Goal: Task Accomplishment & Management: Complete application form

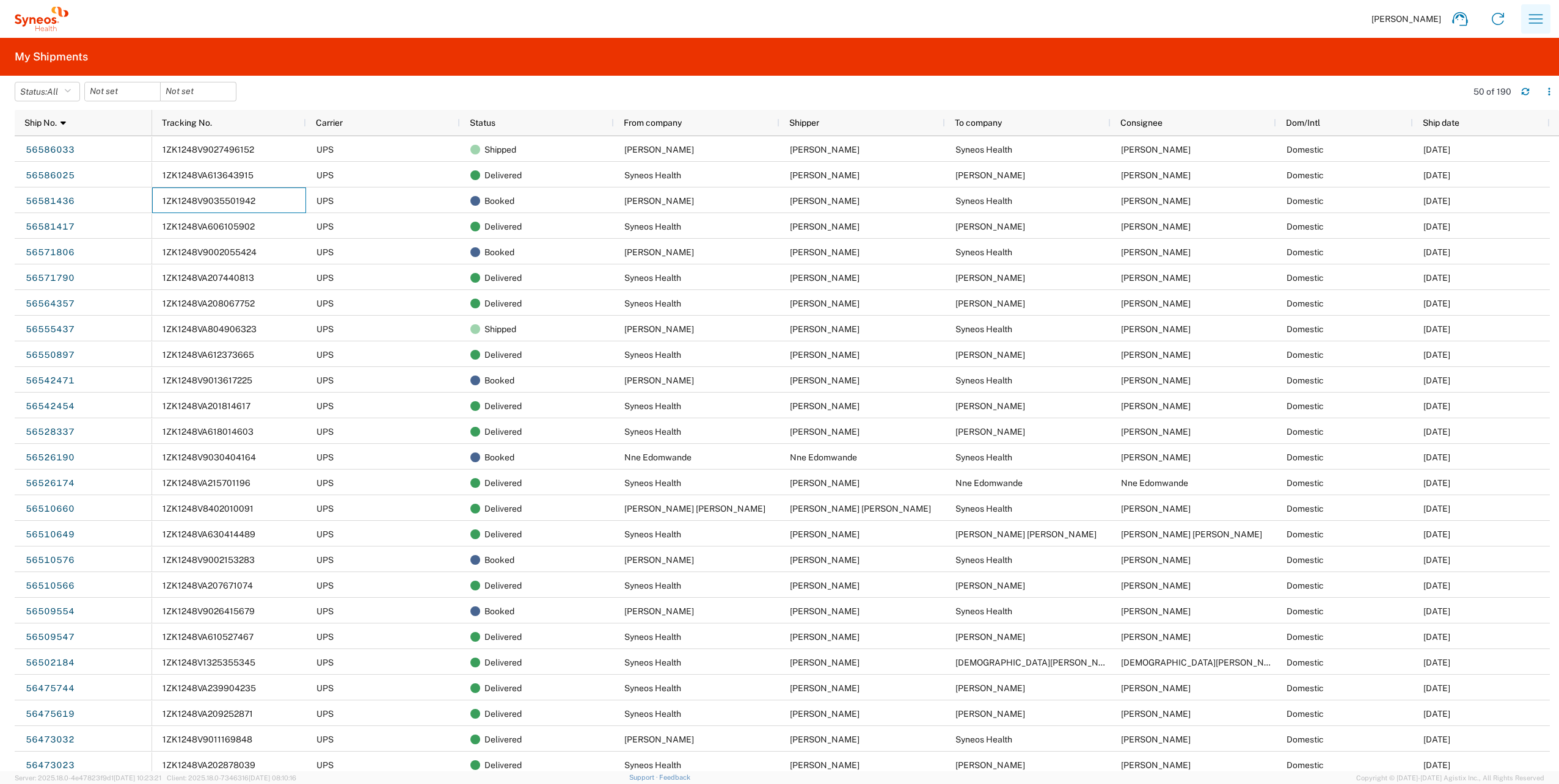
click at [1537, 13] on icon "button" at bounding box center [1536, 19] width 19 height 19
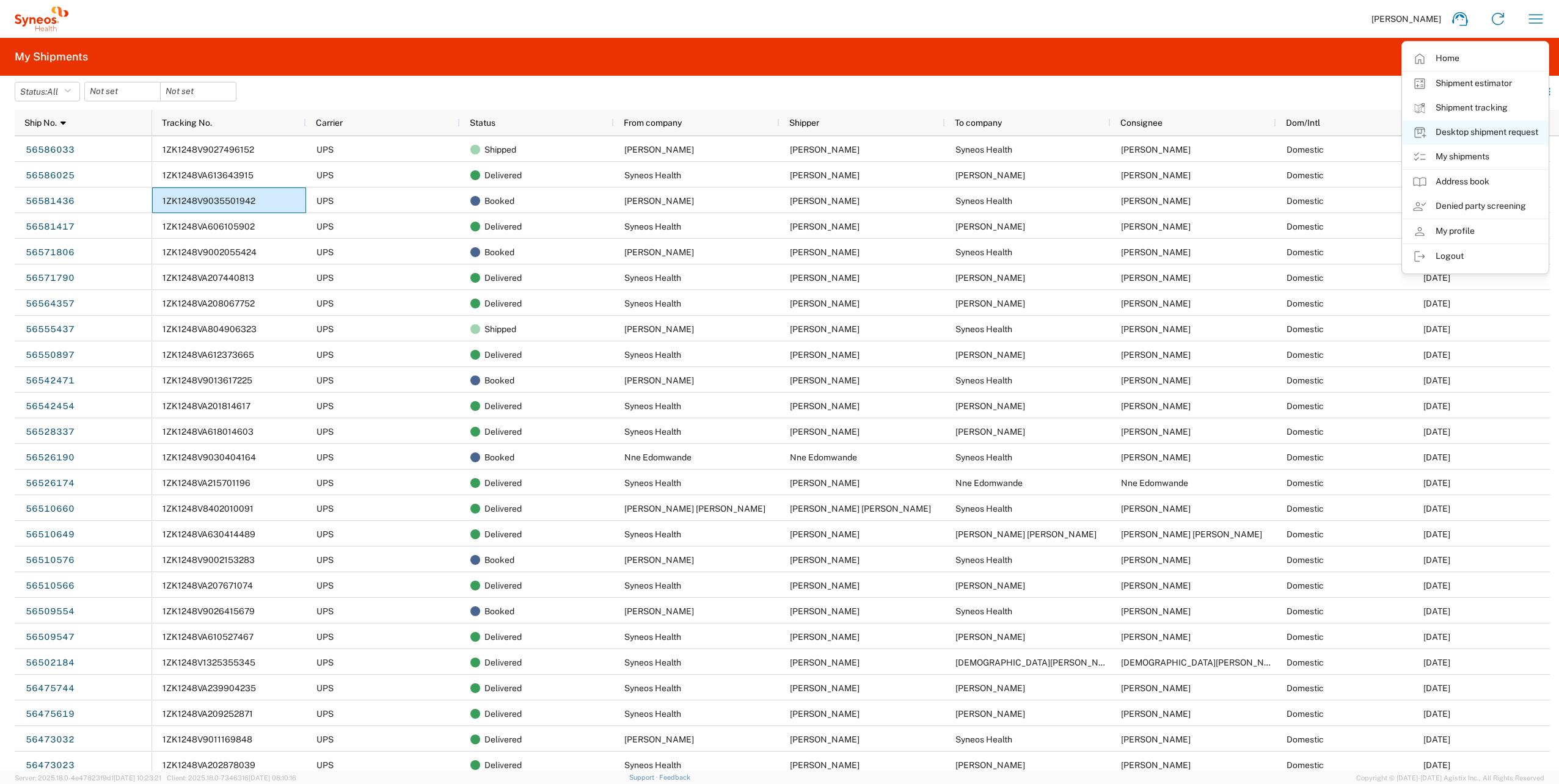
click at [1452, 126] on link "Desktop shipment request" at bounding box center [1475, 133] width 145 height 24
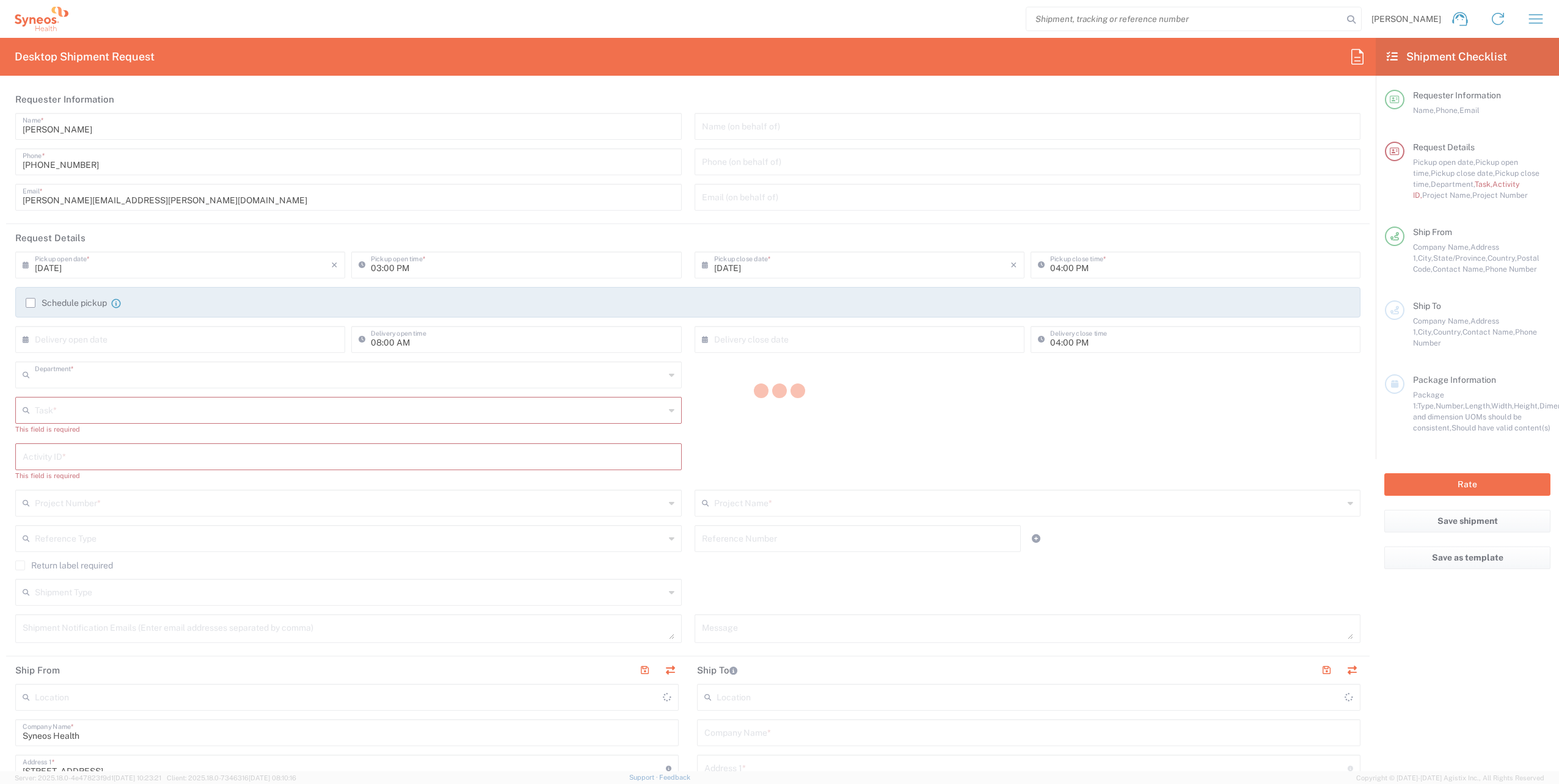
type input "4510"
type input "[US_STATE]"
type input "[GEOGRAPHIC_DATA]"
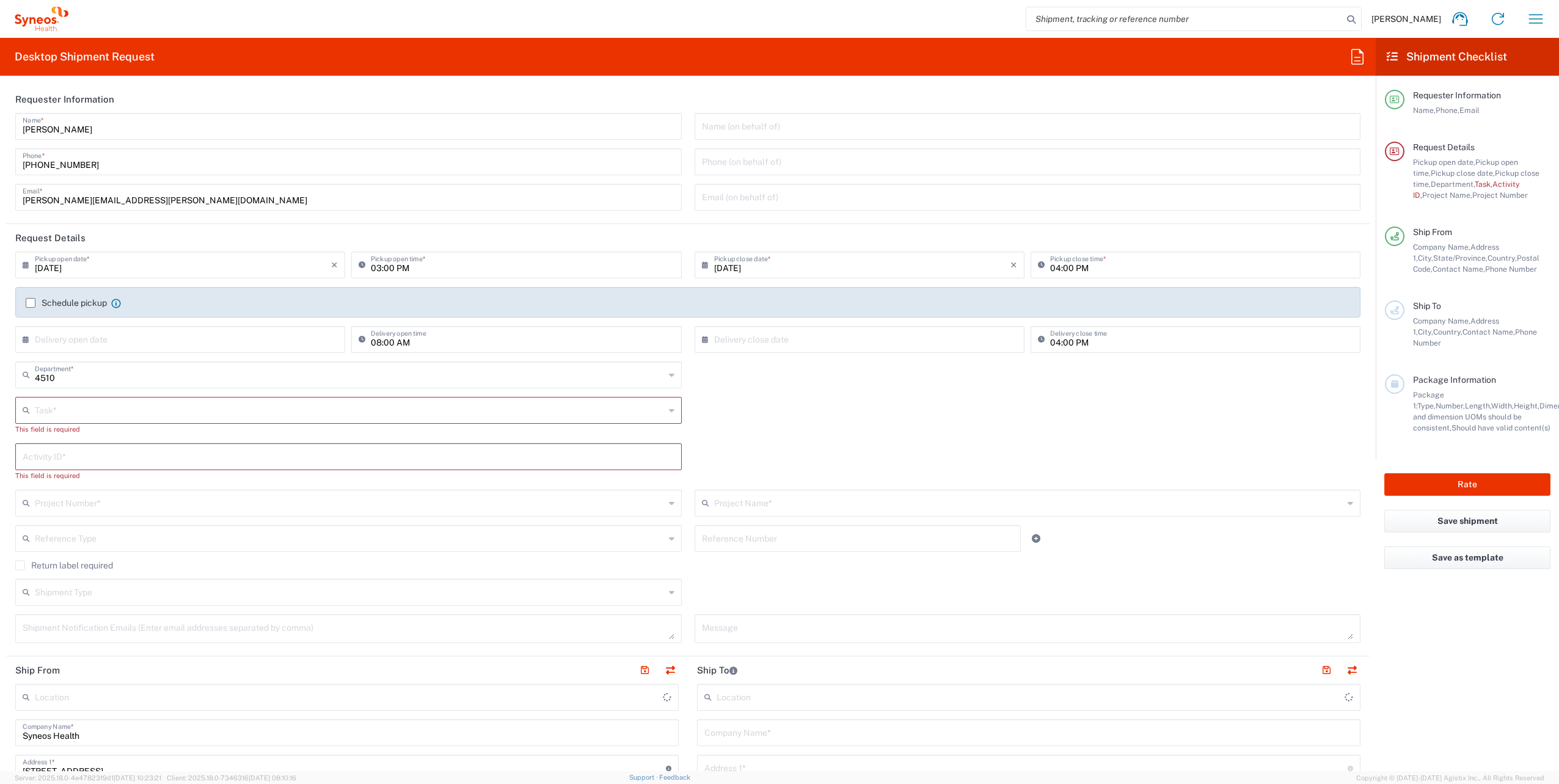
type input "Syneos Health, LLC-[GEOGRAPHIC_DATA] [GEOGRAPHIC_DATA] [GEOGRAPHIC_DATA]"
click at [66, 413] on input "text" at bounding box center [350, 409] width 630 height 21
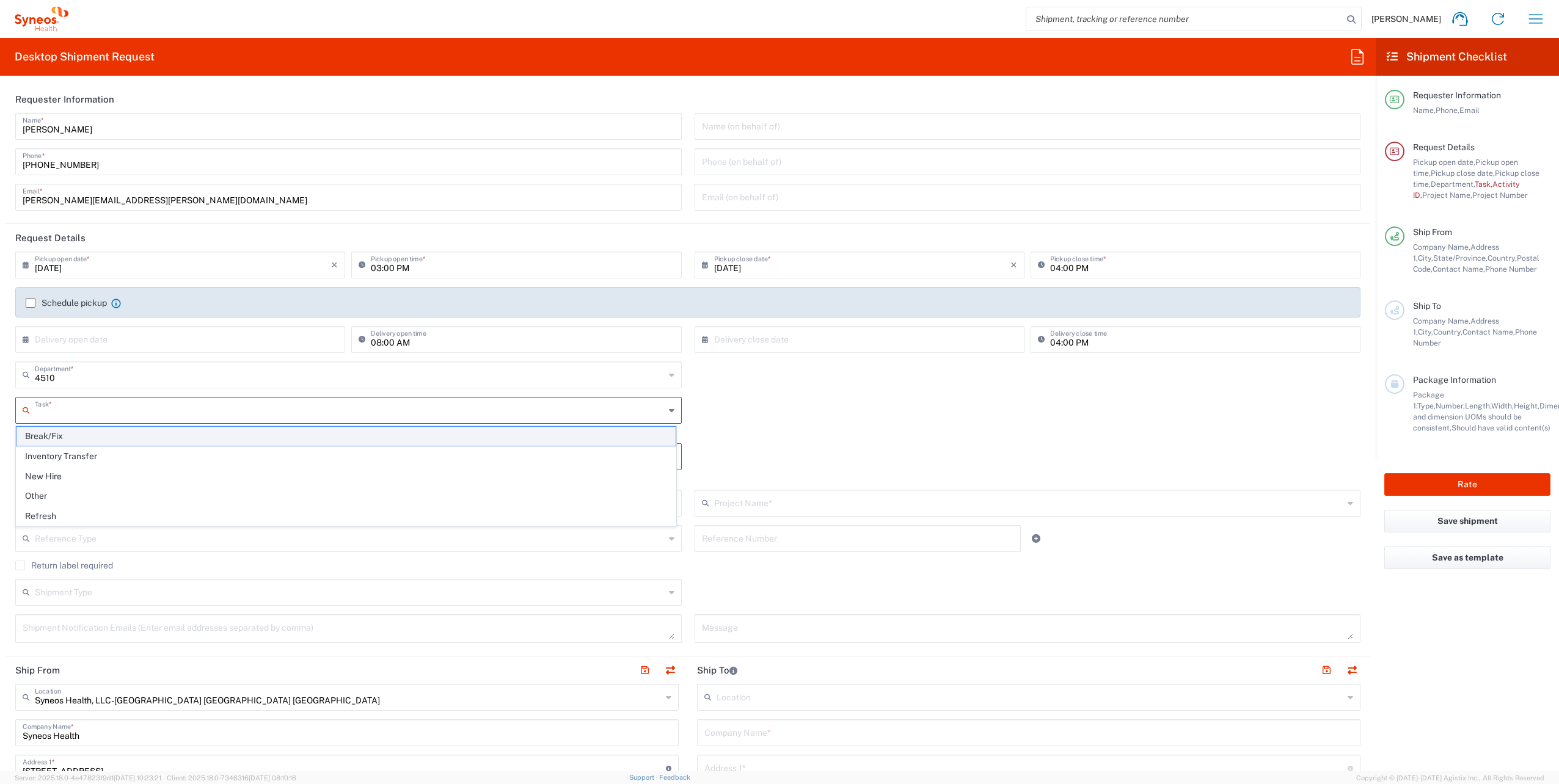
click at [64, 433] on span "Break/Fix" at bounding box center [346, 436] width 659 height 19
type input "Break/Fix"
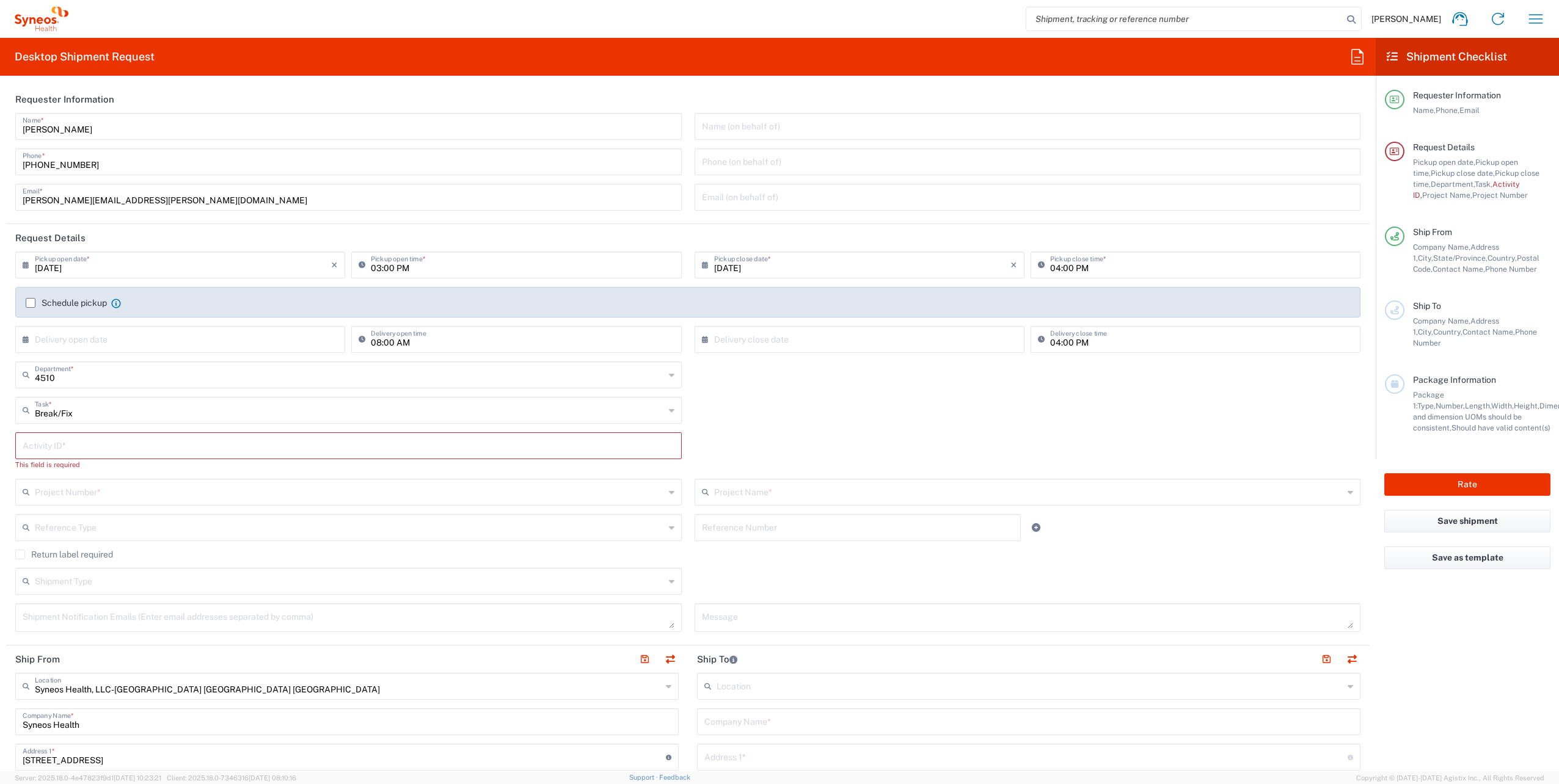
click at [63, 444] on input "text" at bounding box center [348, 444] width 652 height 21
paste input "INC2641147"
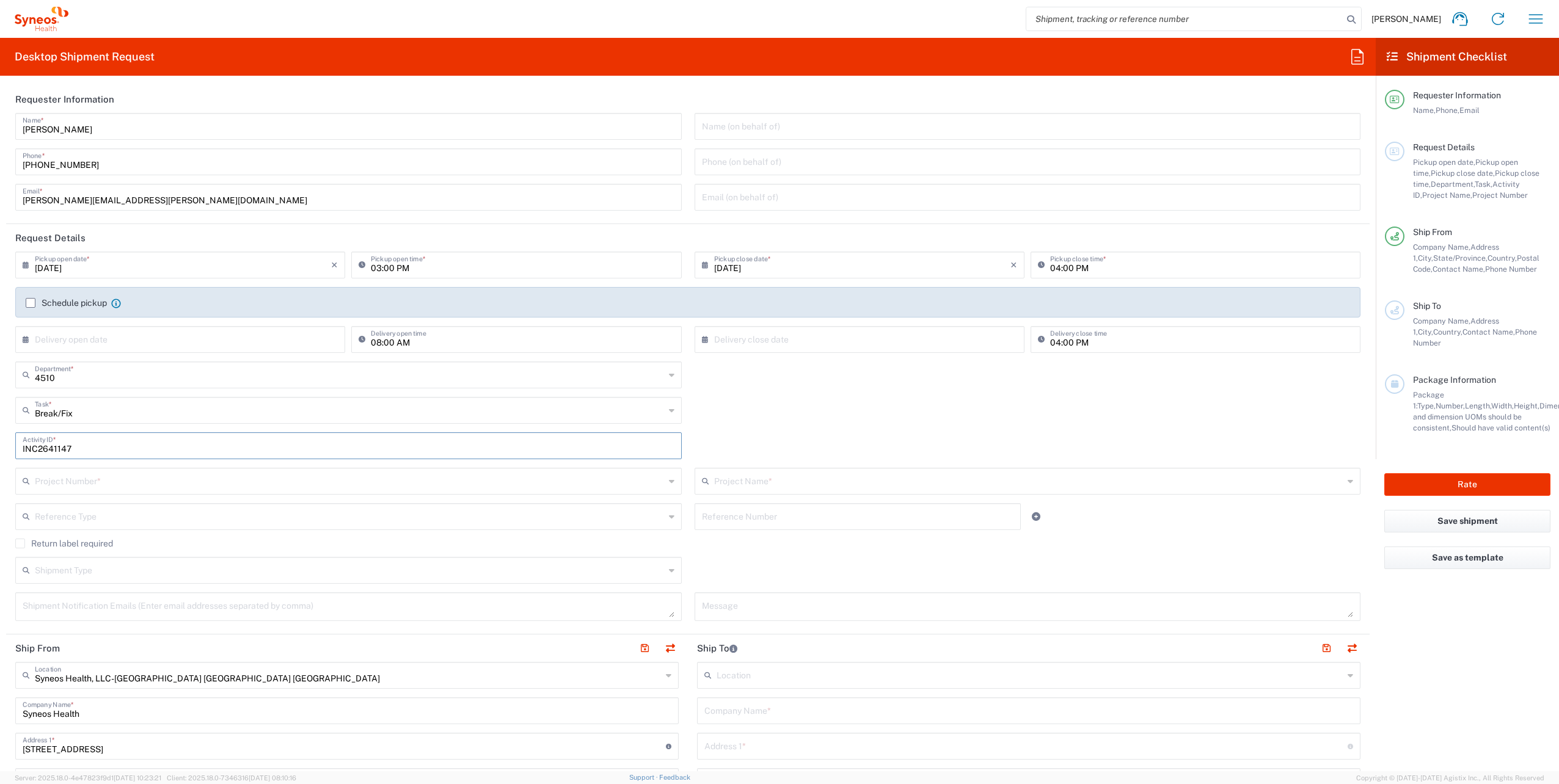
type input "INC2641147"
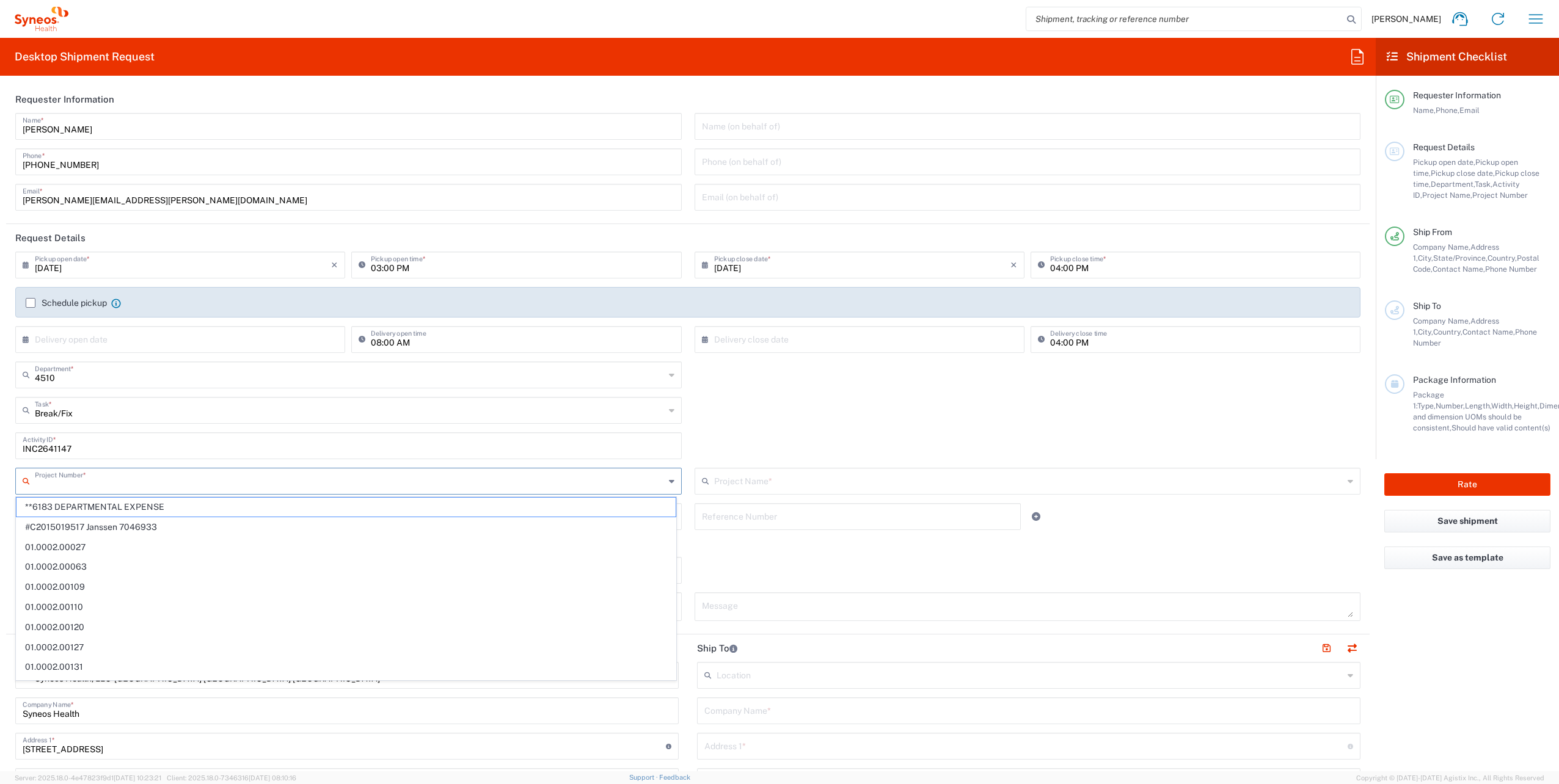
click at [72, 472] on input "text" at bounding box center [350, 480] width 630 height 21
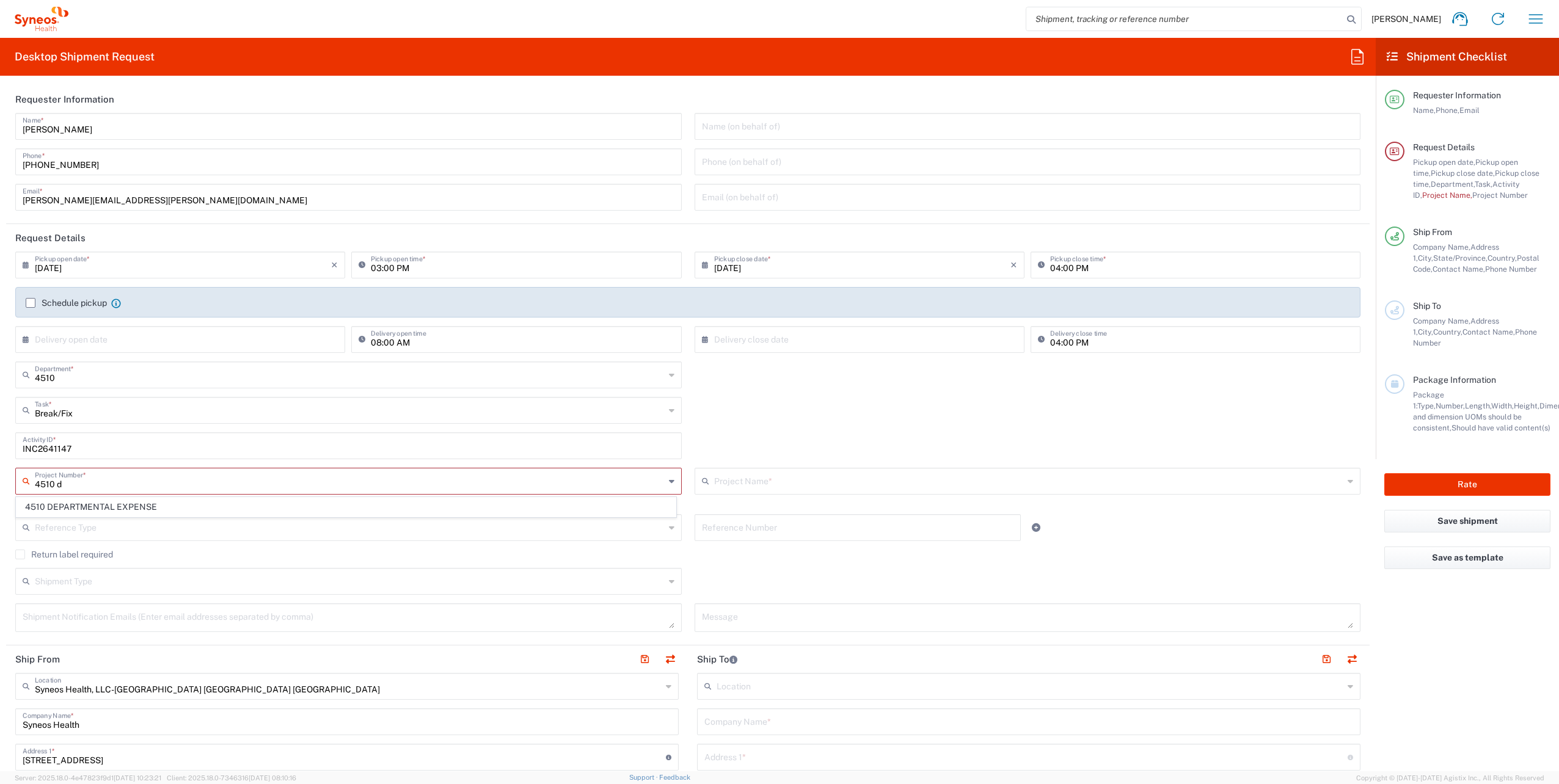
click at [73, 503] on span "4510 DEPARTMENTAL EXPENSE" at bounding box center [346, 507] width 659 height 19
type input "4510 DEPARTMENTAL EXPENSE"
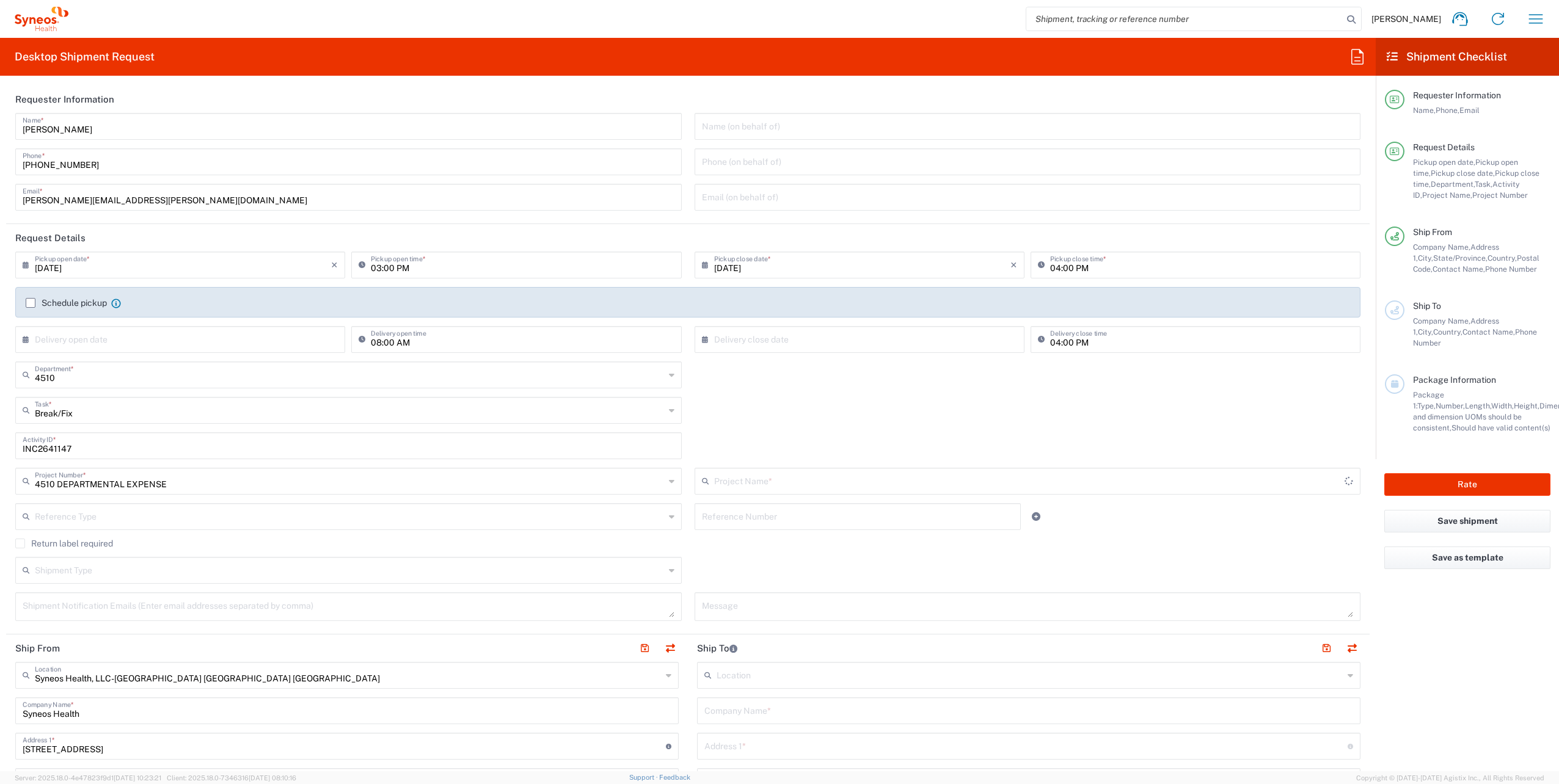
type input "4510 DEPARTMENTAL EXPENSE"
click at [17, 544] on label "Return label required" at bounding box center [65, 543] width 98 height 10
click at [20, 544] on input "Return label required" at bounding box center [20, 544] width 0 height 0
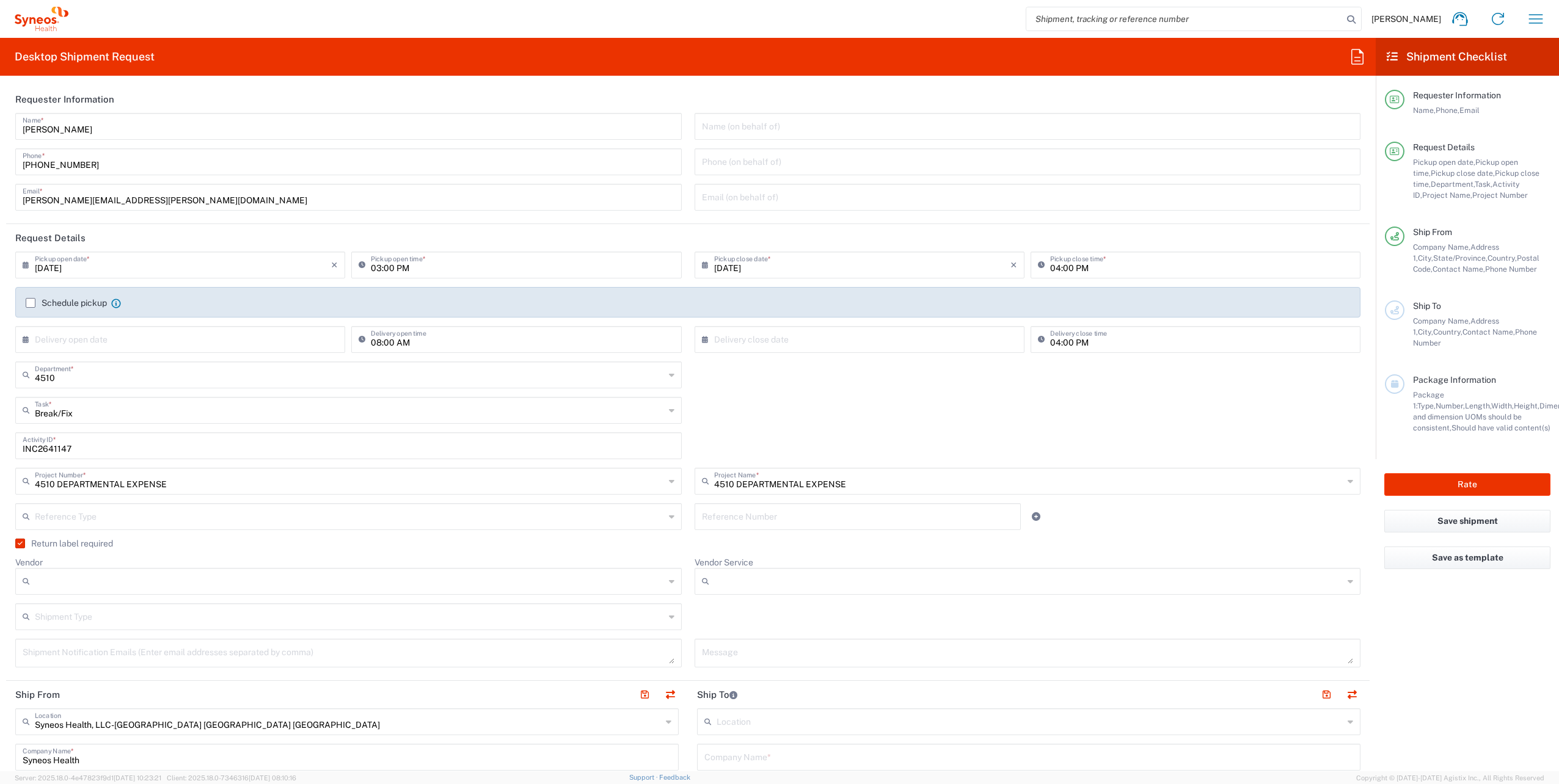
drag, startPoint x: 39, startPoint y: 571, endPoint x: 44, endPoint y: 578, distance: 8.6
click at [39, 571] on div at bounding box center [348, 582] width 666 height 27
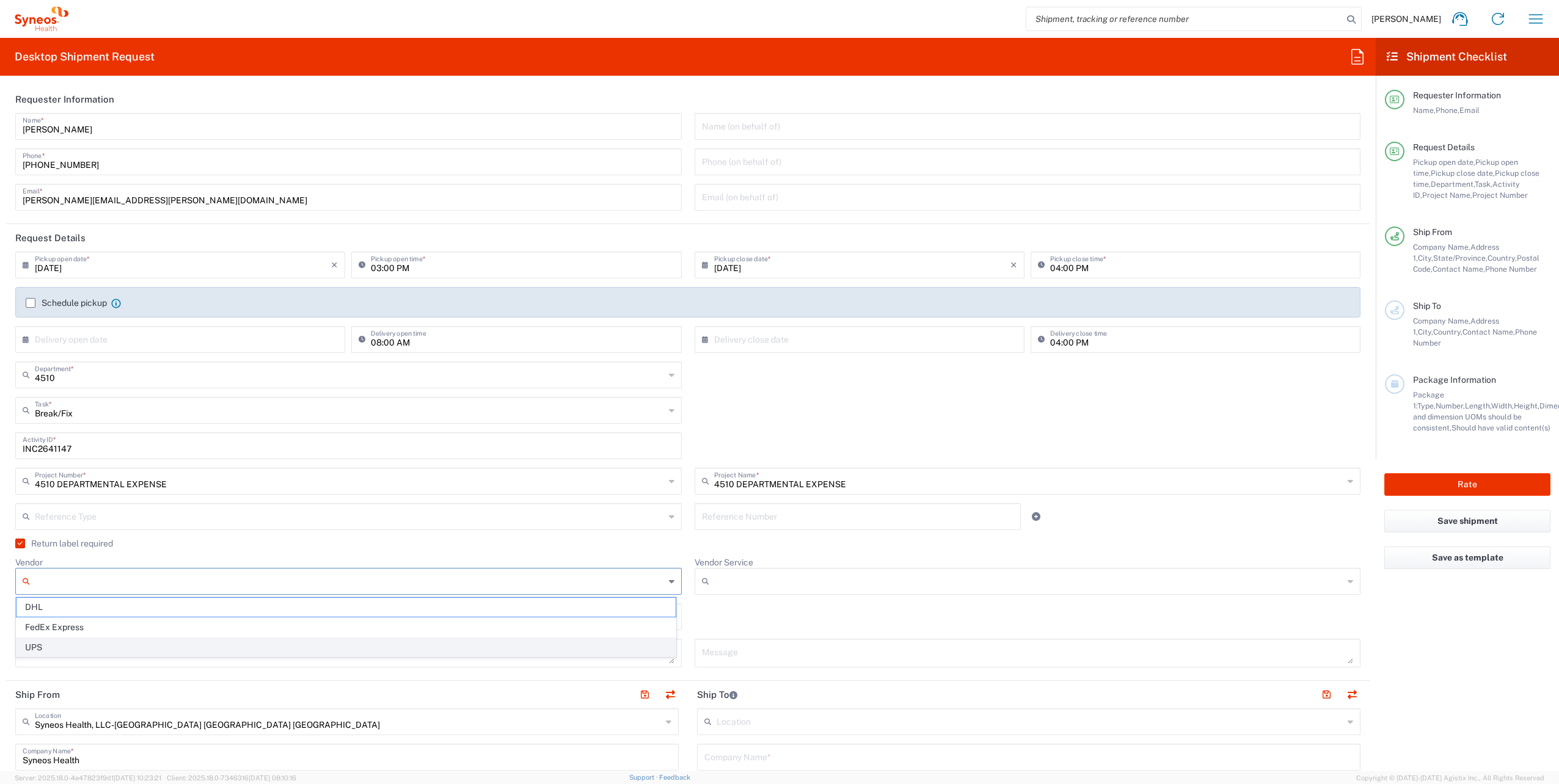
click at [45, 647] on span "UPS" at bounding box center [346, 647] width 659 height 19
type input "UPS"
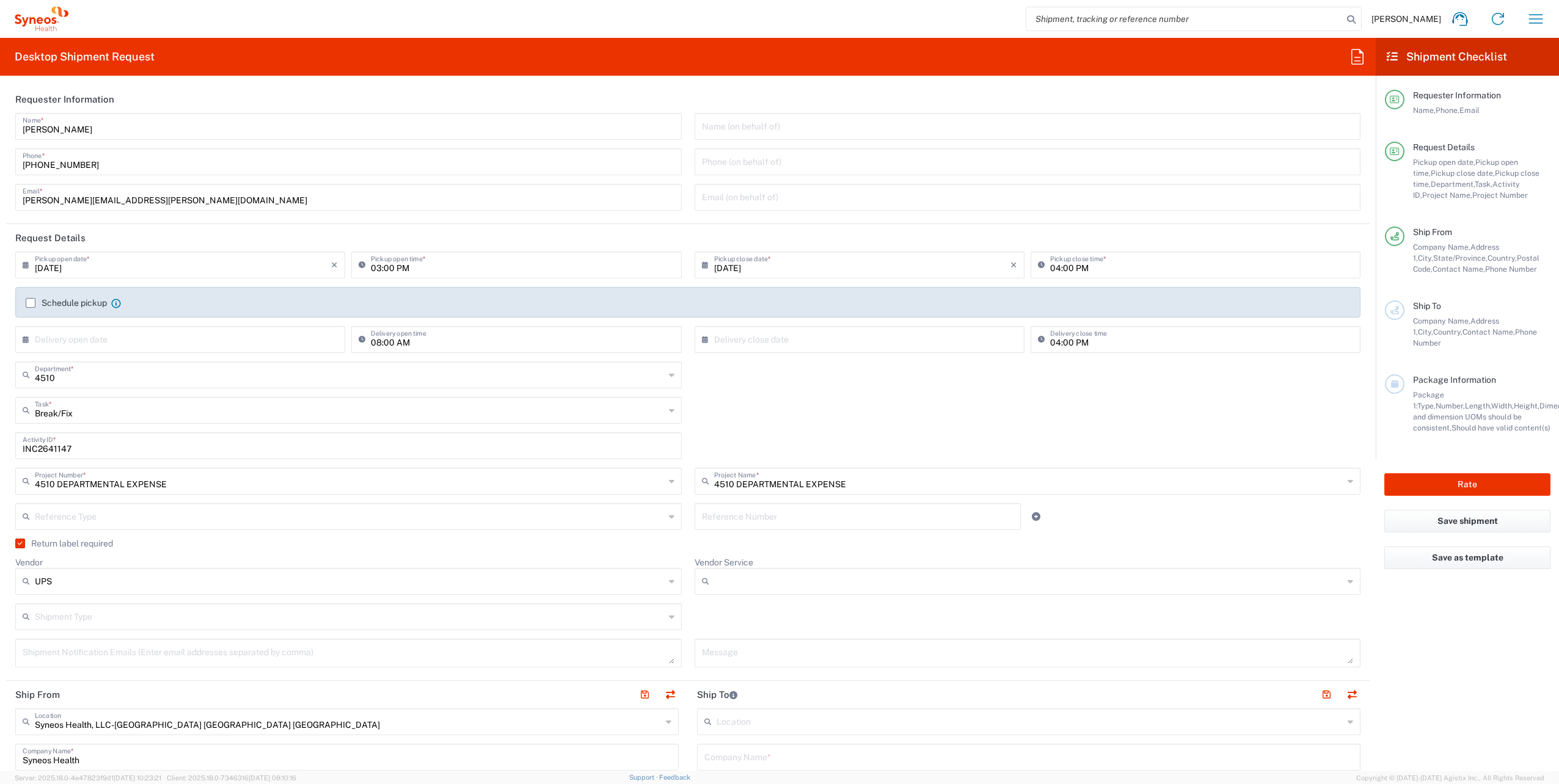
click at [715, 585] on input "Vendor Service" at bounding box center [1029, 582] width 630 height 19
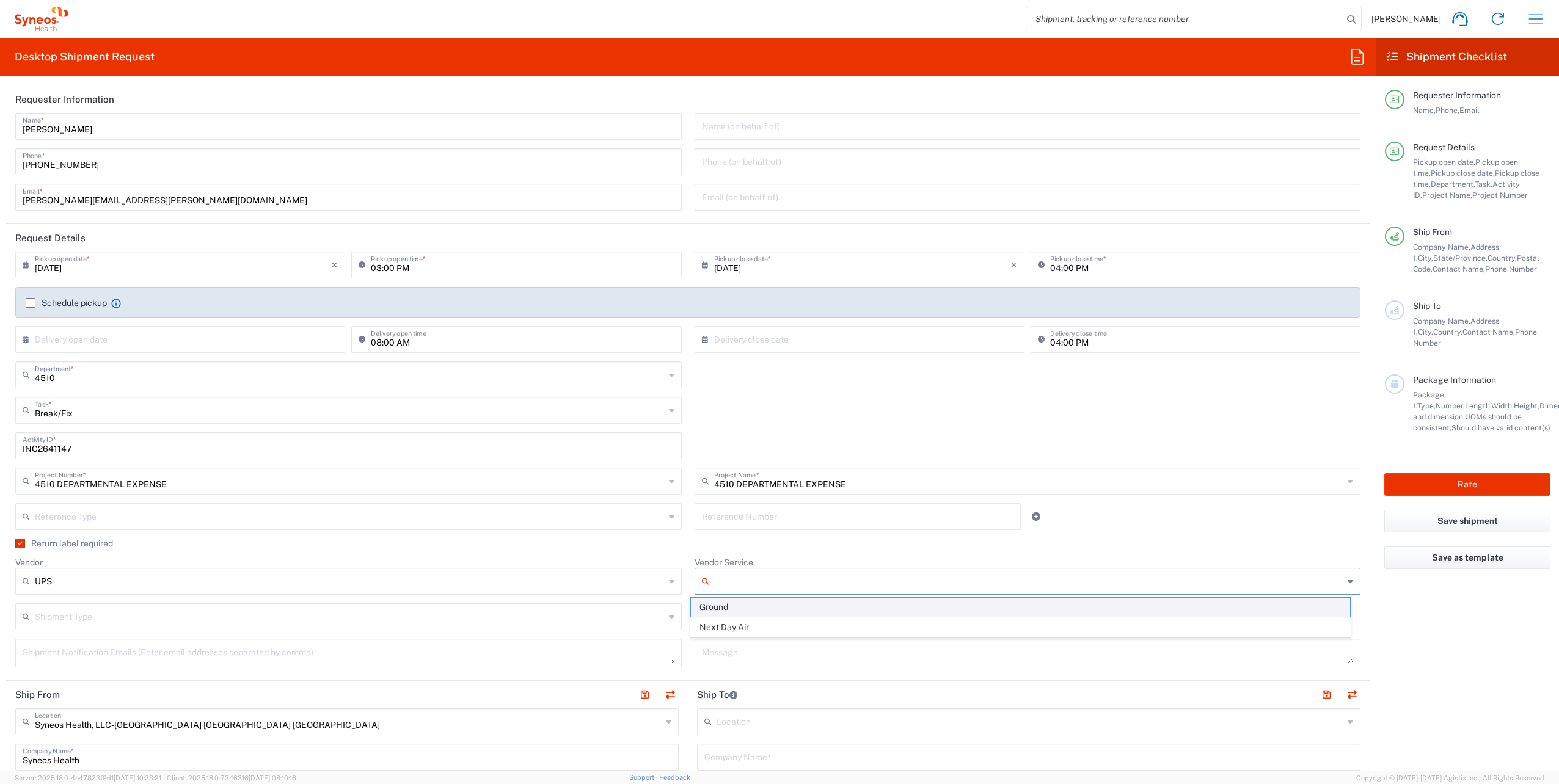
click at [724, 607] on span "Ground" at bounding box center [1020, 607] width 659 height 19
type input "Ground"
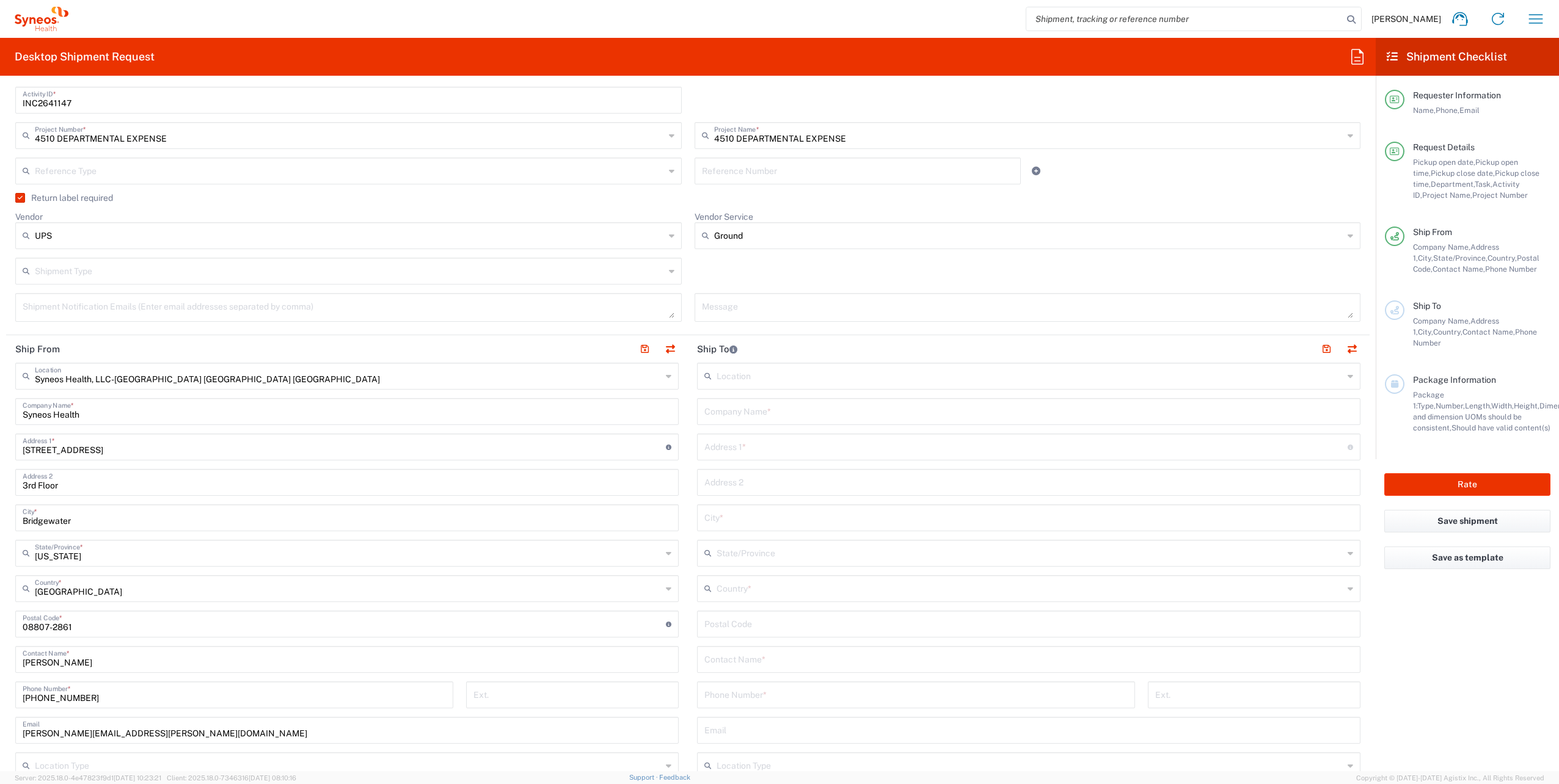
scroll to position [427, 0]
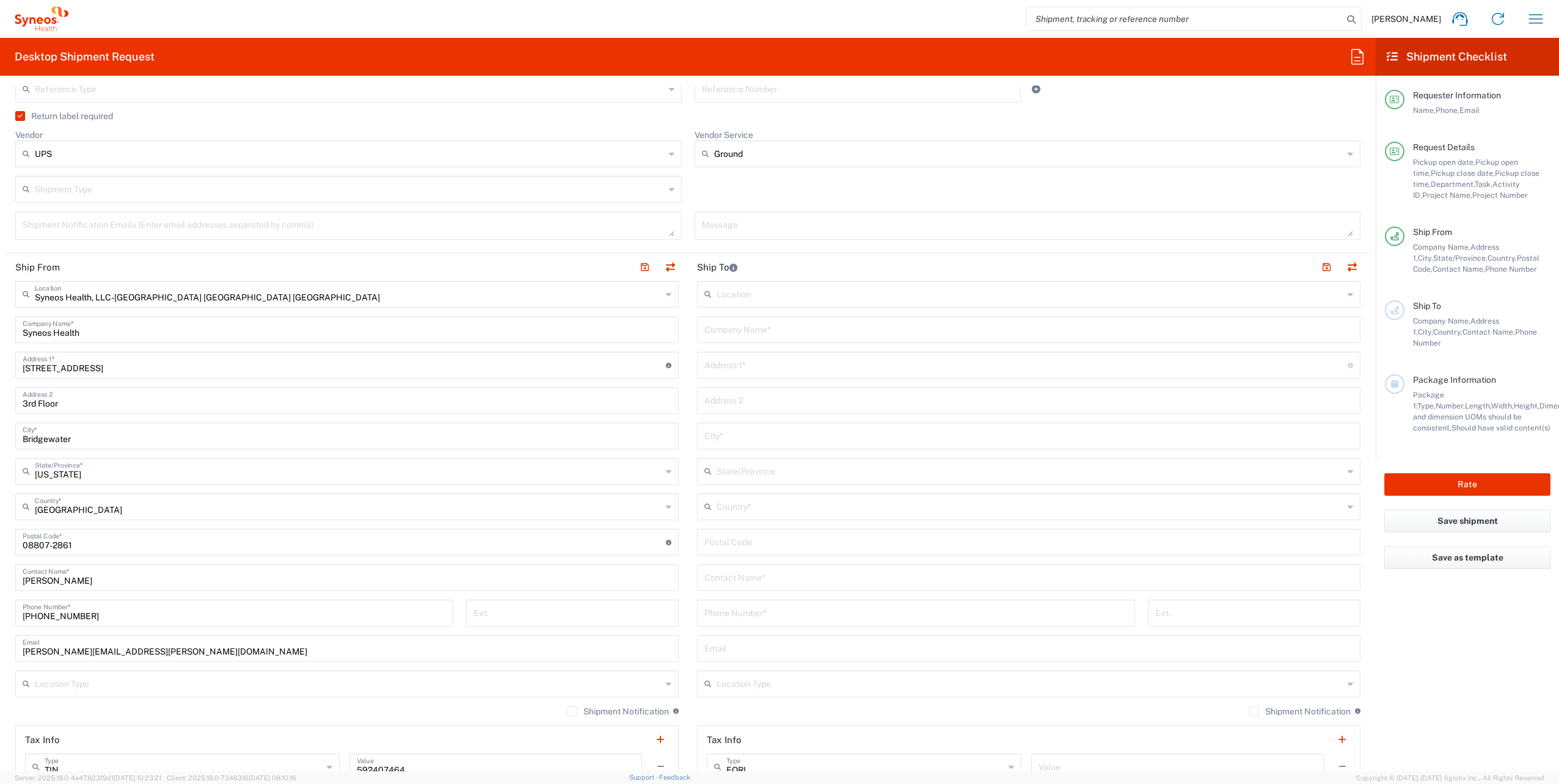
click at [739, 330] on input "text" at bounding box center [1029, 328] width 649 height 21
paste input "[PERSON_NAME]"
type input "[PERSON_NAME]"
click at [762, 580] on input "text" at bounding box center [1029, 576] width 649 height 21
paste input "[PERSON_NAME]"
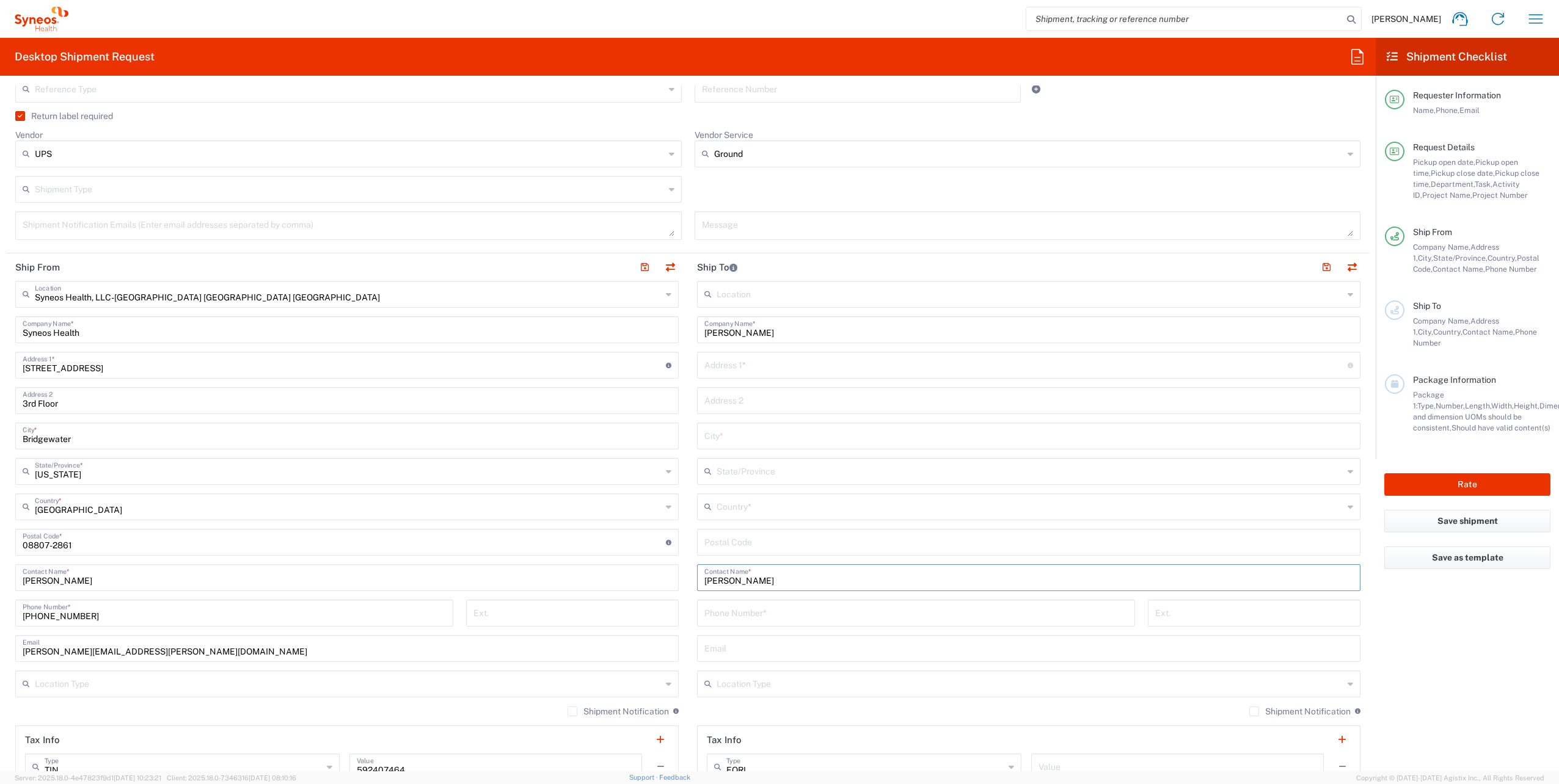
type input "[PERSON_NAME]"
click at [722, 360] on input "text" at bounding box center [1026, 364] width 643 height 21
paste input "[STREET_ADDRESS]"
type input "[STREET_ADDRESS]"
click at [740, 427] on input "text" at bounding box center [1029, 435] width 649 height 21
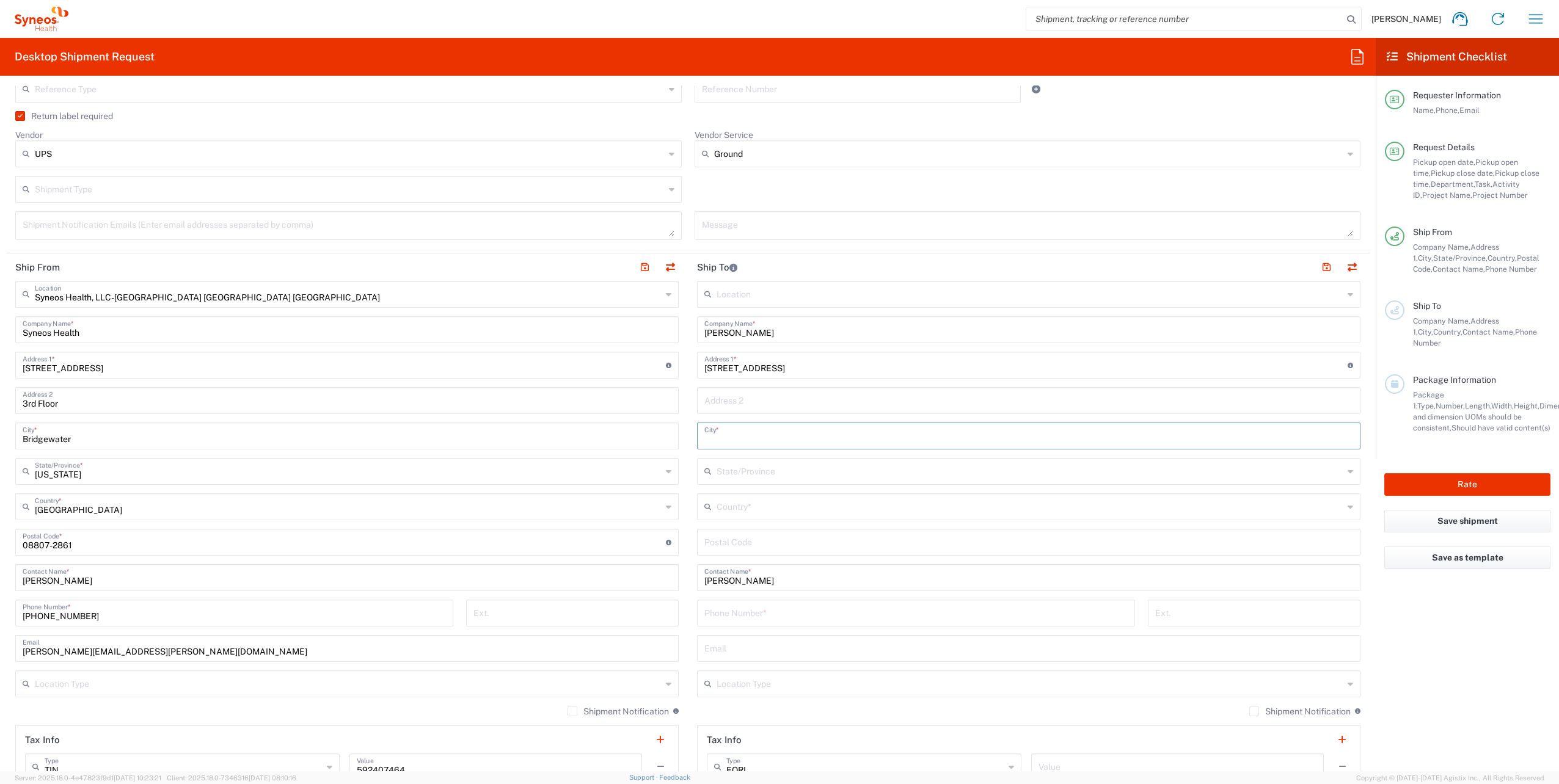
paste input "[GEOGRAPHIC_DATA]"
type input "[GEOGRAPHIC_DATA]"
click at [770, 498] on input "text" at bounding box center [1030, 505] width 627 height 21
drag, startPoint x: 717, startPoint y: 570, endPoint x: 717, endPoint y: 553, distance: 17.0
click at [717, 570] on span "[GEOGRAPHIC_DATA]" at bounding box center [1021, 572] width 656 height 19
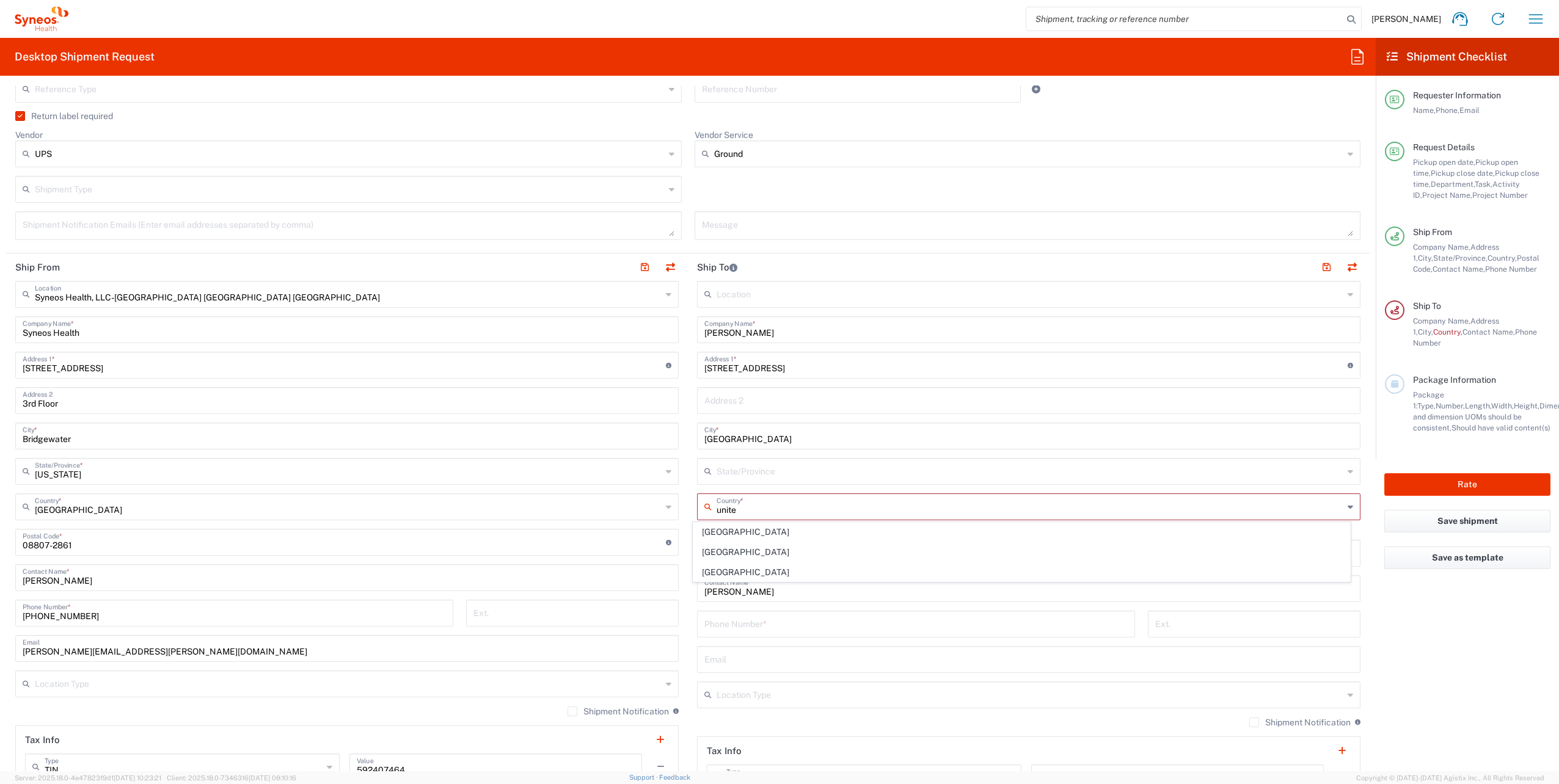
type input "[GEOGRAPHIC_DATA]"
click at [753, 471] on input "text" at bounding box center [1030, 470] width 627 height 21
drag, startPoint x: 724, startPoint y: 493, endPoint x: 726, endPoint y: 504, distance: 11.2
click at [724, 493] on span "[US_STATE]" at bounding box center [1021, 496] width 656 height 19
type input "[US_STATE]"
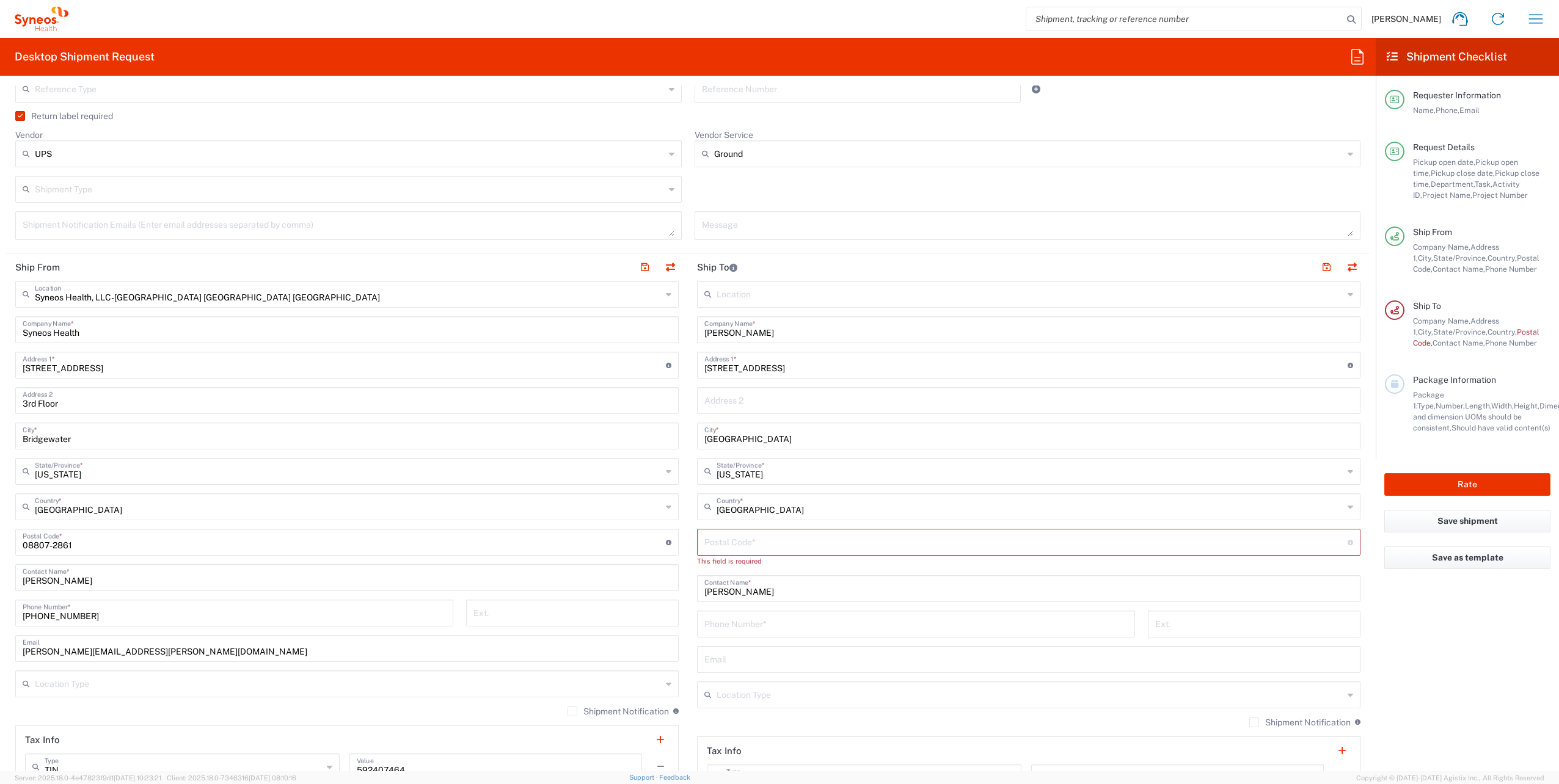
click at [763, 544] on input "undefined" at bounding box center [1026, 541] width 643 height 21
paste input "33158"
type input "33158"
click at [728, 616] on input "tel" at bounding box center [916, 612] width 423 height 21
paste input "9842187369"
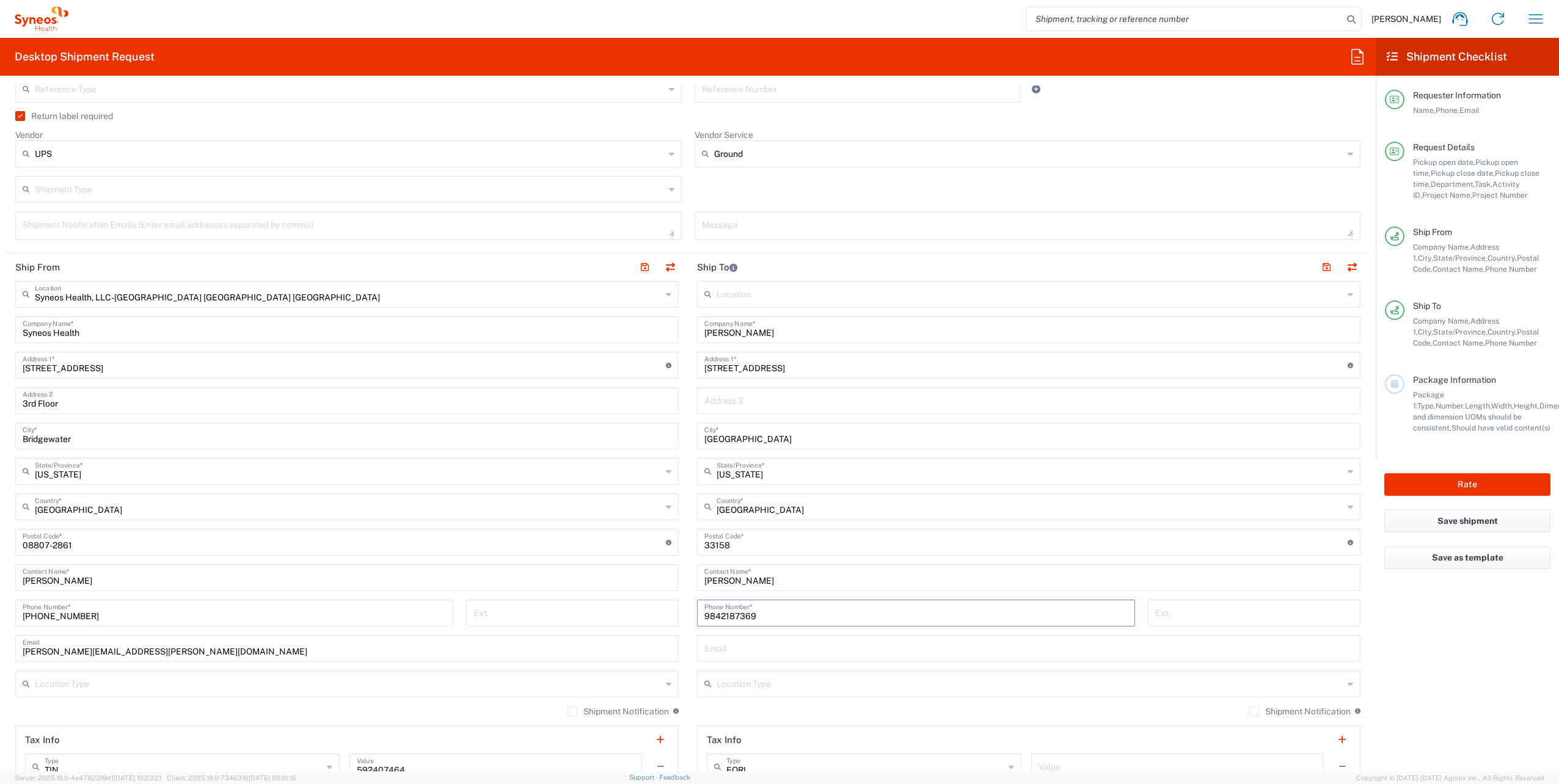
type input "9842187369"
click at [733, 643] on input "text" at bounding box center [1029, 647] width 649 height 21
click at [735, 647] on input "text" at bounding box center [1029, 647] width 649 height 21
paste input "[EMAIL_ADDRESS][PERSON_NAME][DOMAIN_NAME]"
type input "[EMAIL_ADDRESS][PERSON_NAME][DOMAIN_NAME]"
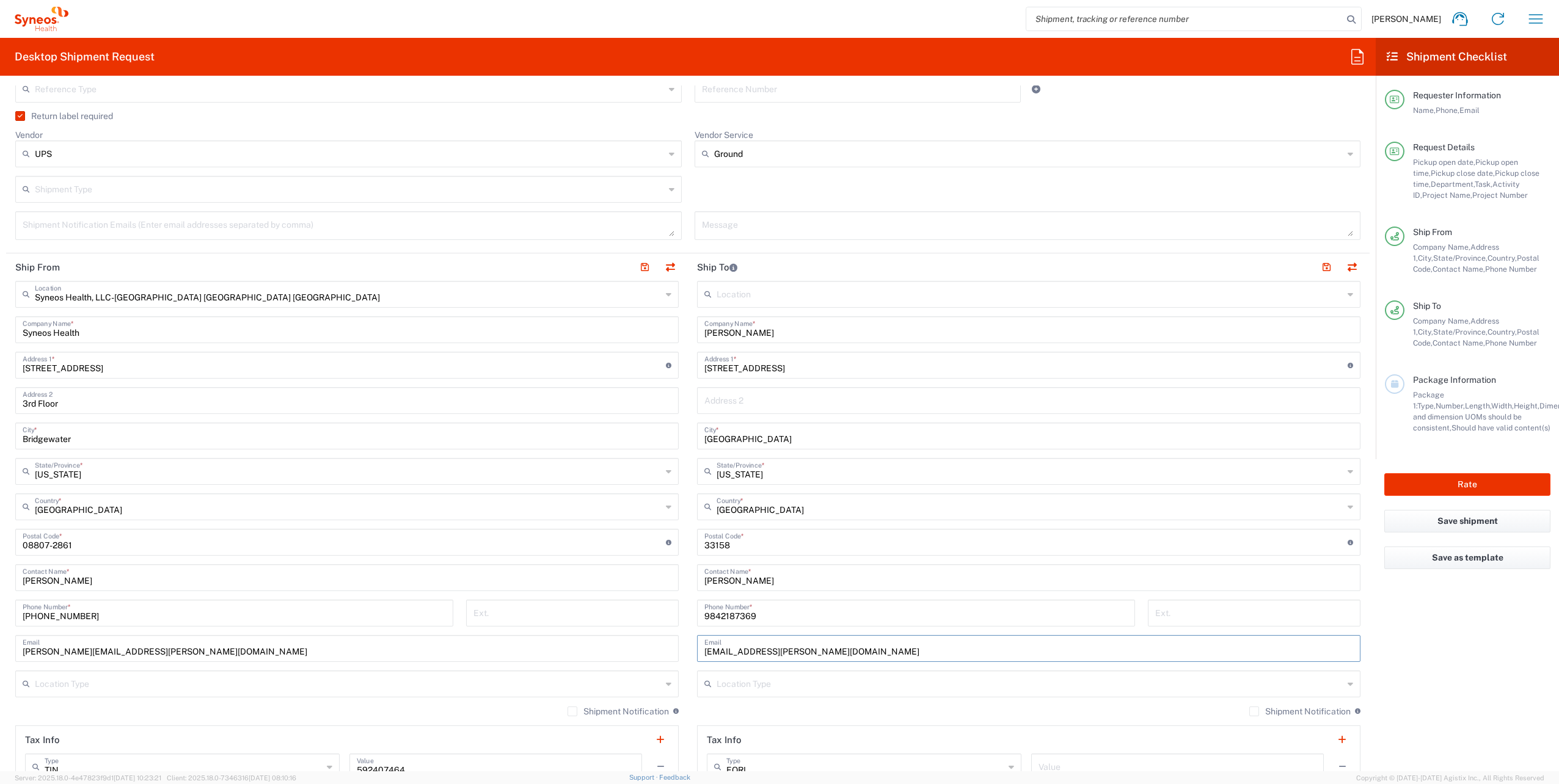
click at [1249, 710] on label "Shipment Notification" at bounding box center [1300, 711] width 101 height 10
click at [1255, 711] on input "Shipment Notification" at bounding box center [1255, 711] width 0 height 0
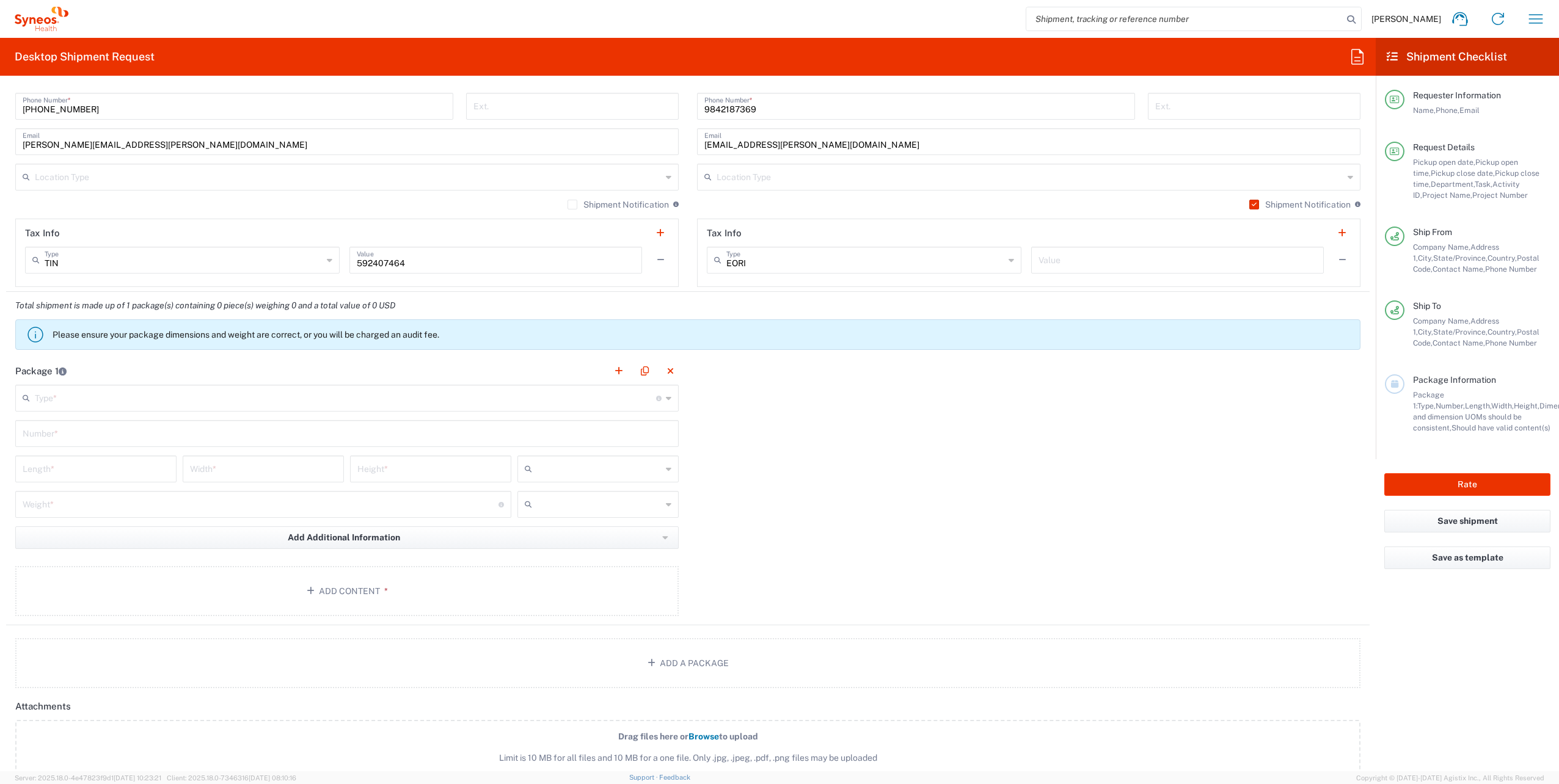
scroll to position [977, 0]
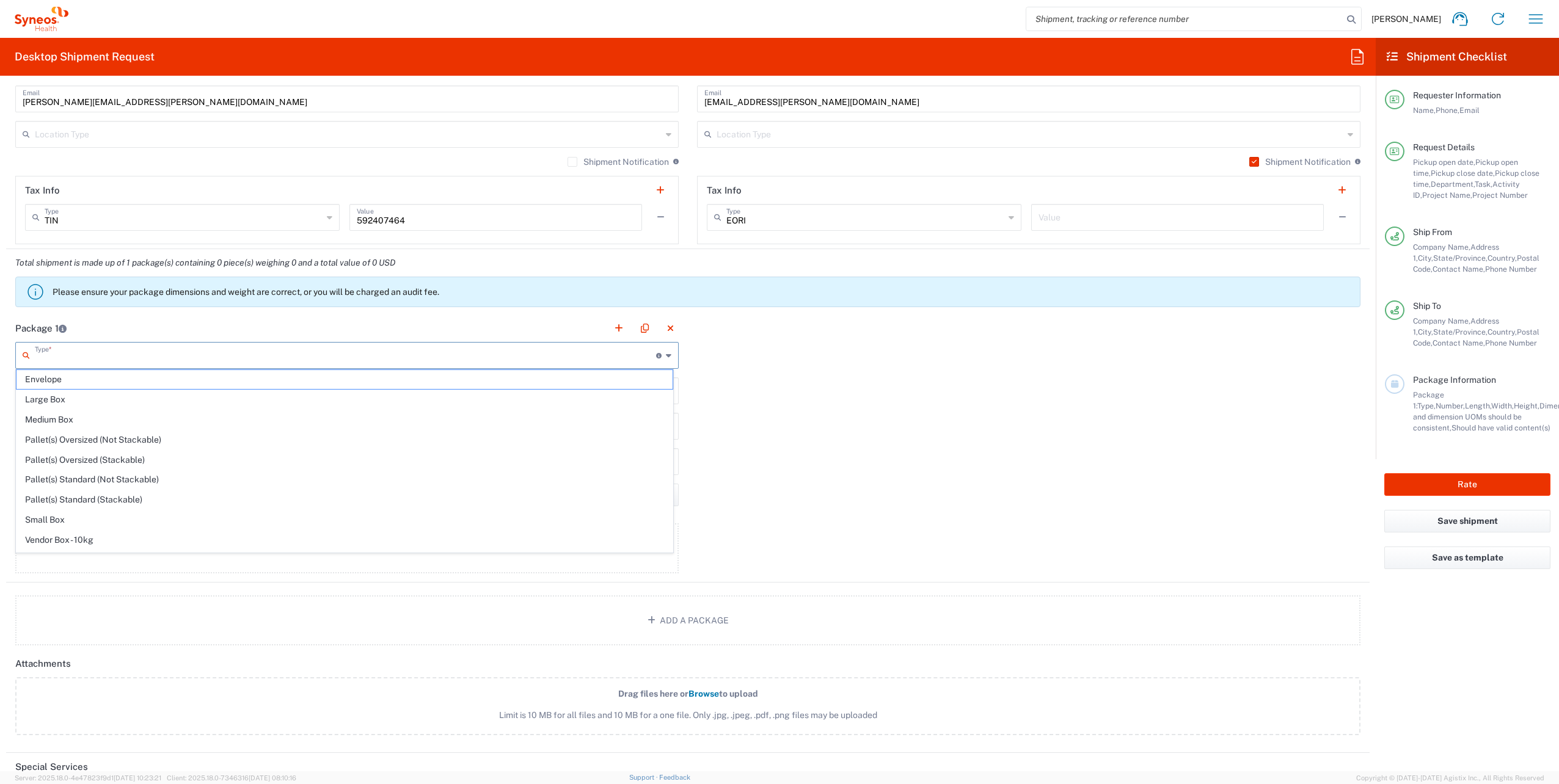
click at [138, 353] on input "text" at bounding box center [345, 354] width 621 height 21
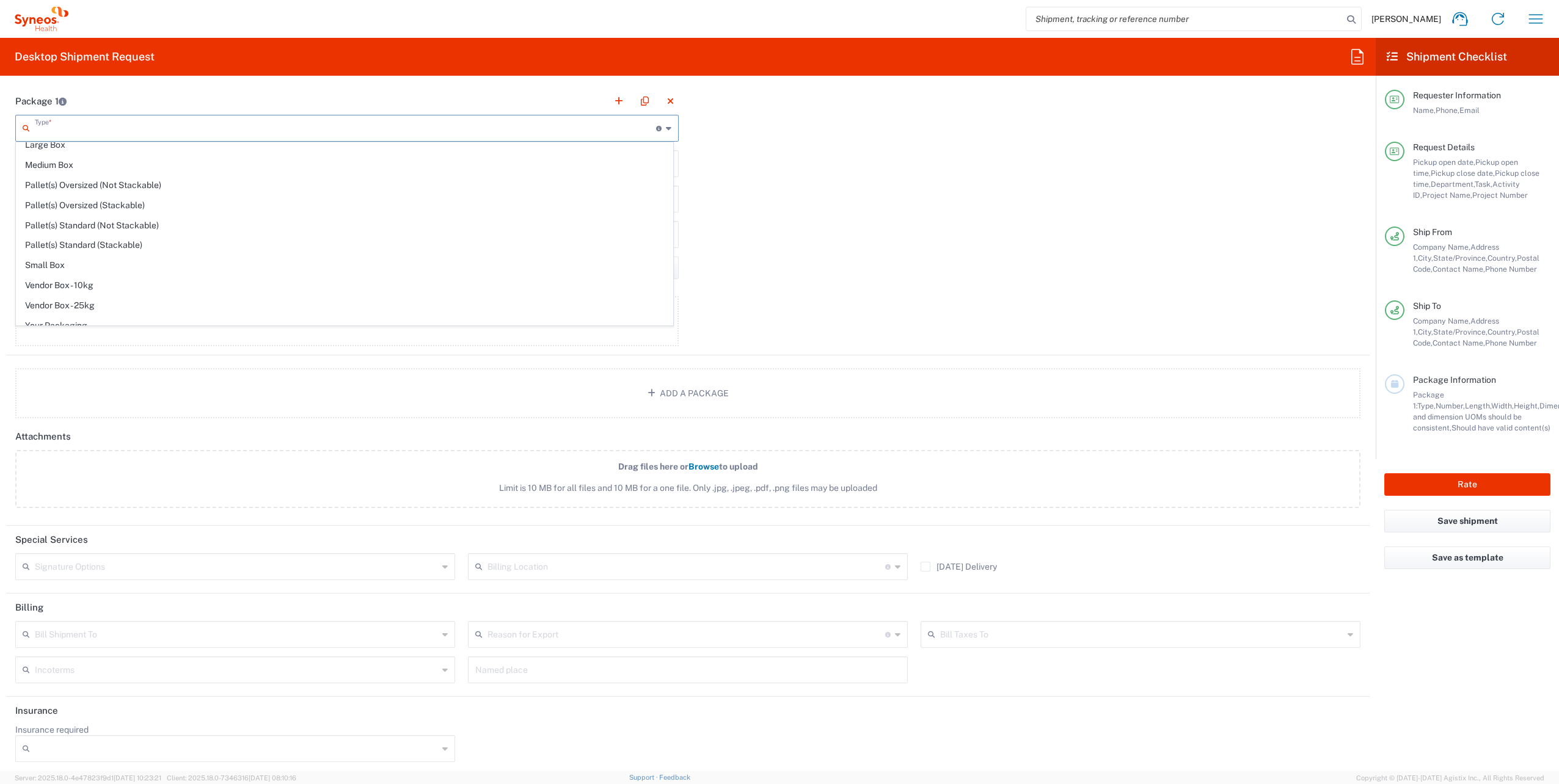
scroll to position [32, 0]
click at [199, 314] on span "Your Packaging" at bounding box center [344, 320] width 656 height 19
type input "Your Packaging"
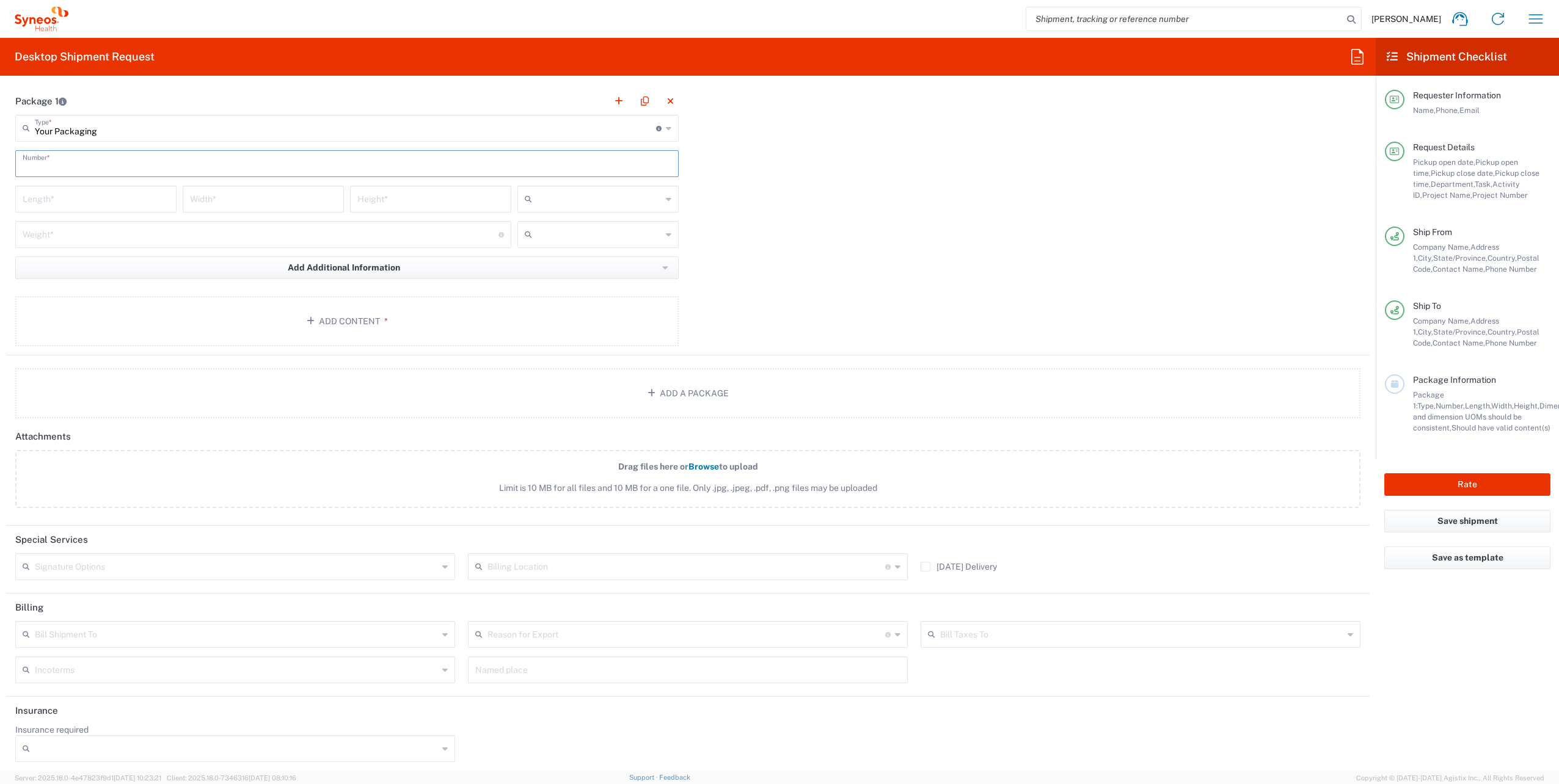
click at [142, 168] on input "text" at bounding box center [347, 162] width 649 height 21
type input "1"
click at [106, 202] on input "number" at bounding box center [95, 198] width 146 height 21
type input "16"
type input "12"
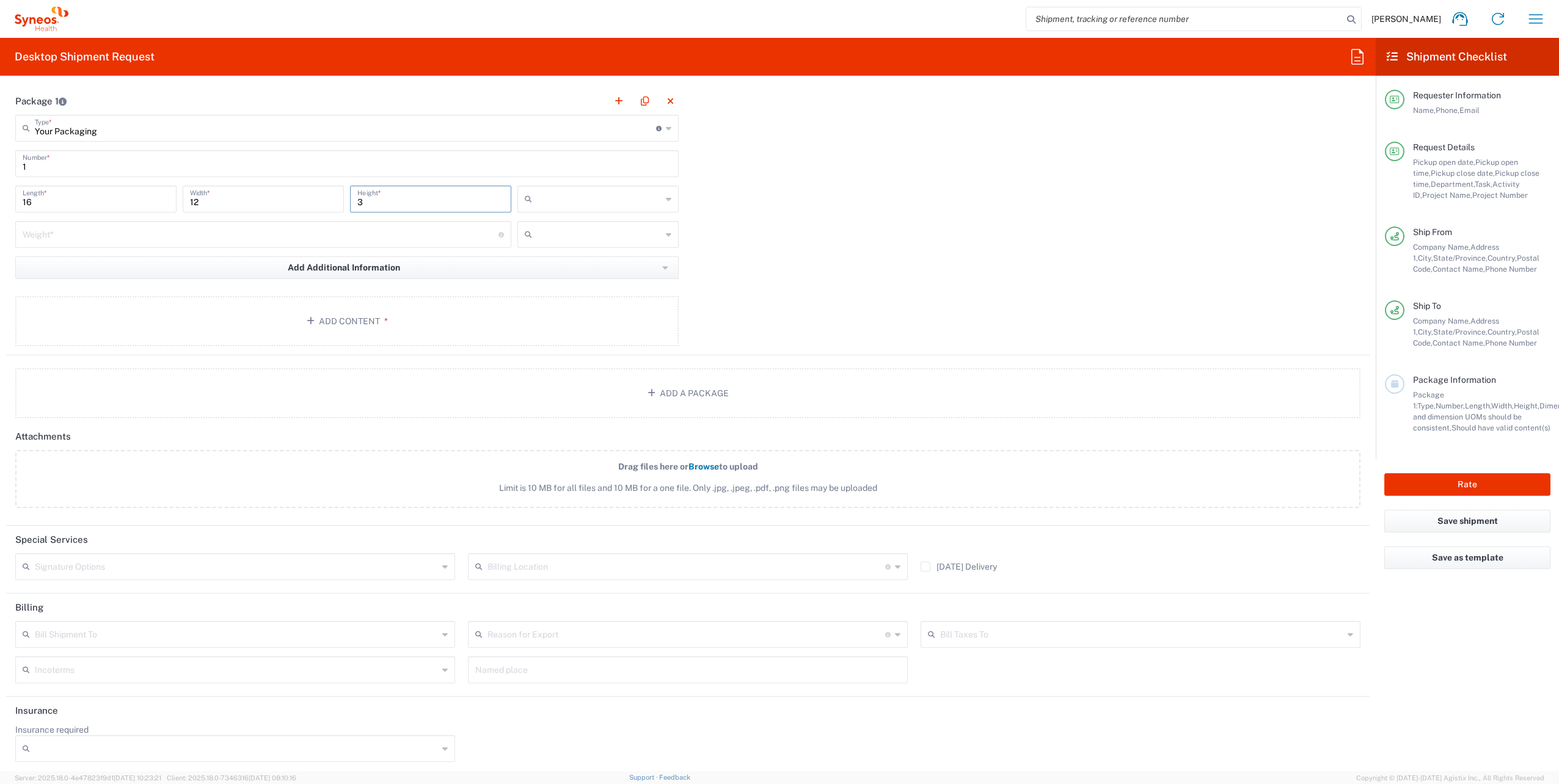
type input "3"
click at [584, 202] on input "text" at bounding box center [599, 199] width 124 height 19
drag, startPoint x: 555, startPoint y: 257, endPoint x: 459, endPoint y: 250, distance: 96.3
click at [555, 257] on span "in" at bounding box center [593, 262] width 157 height 19
type input "in"
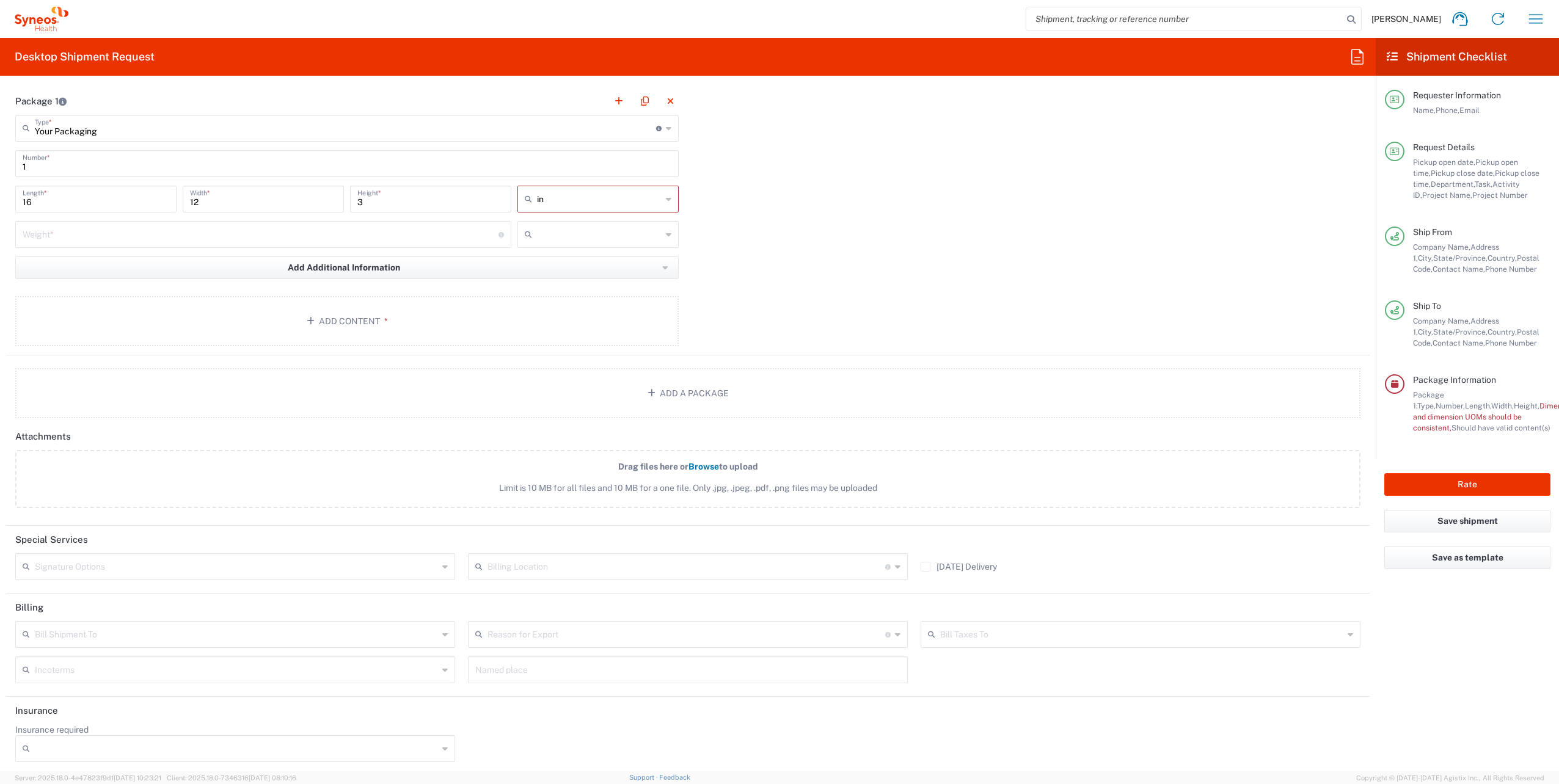
click at [403, 234] on input "number" at bounding box center [261, 233] width 476 height 21
type input "5"
click at [550, 231] on input "text" at bounding box center [599, 235] width 124 height 19
click at [546, 276] on span "lbs" at bounding box center [593, 278] width 157 height 19
type input "lbs"
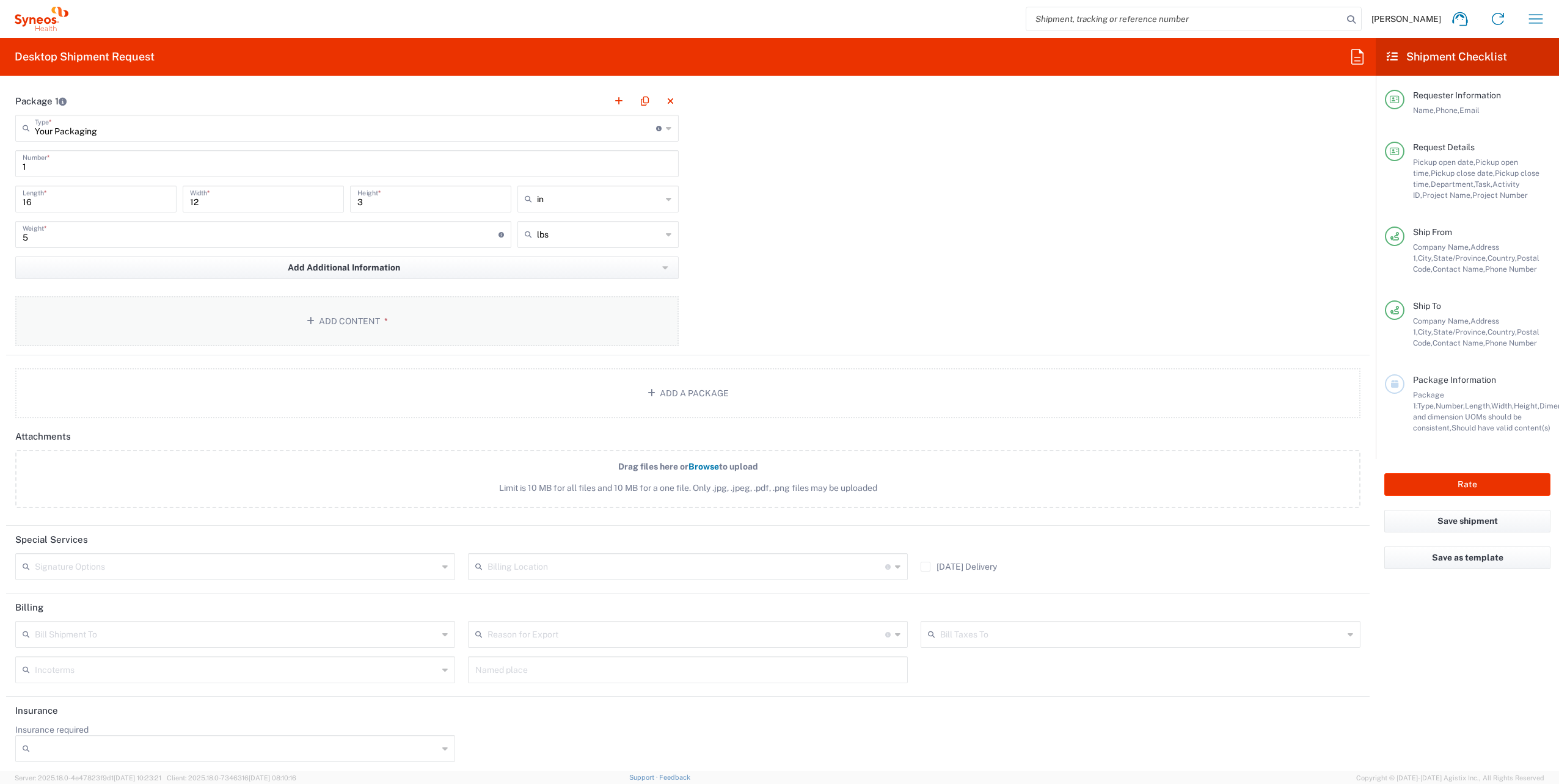
click at [455, 312] on button "Add Content *" at bounding box center [347, 321] width 664 height 50
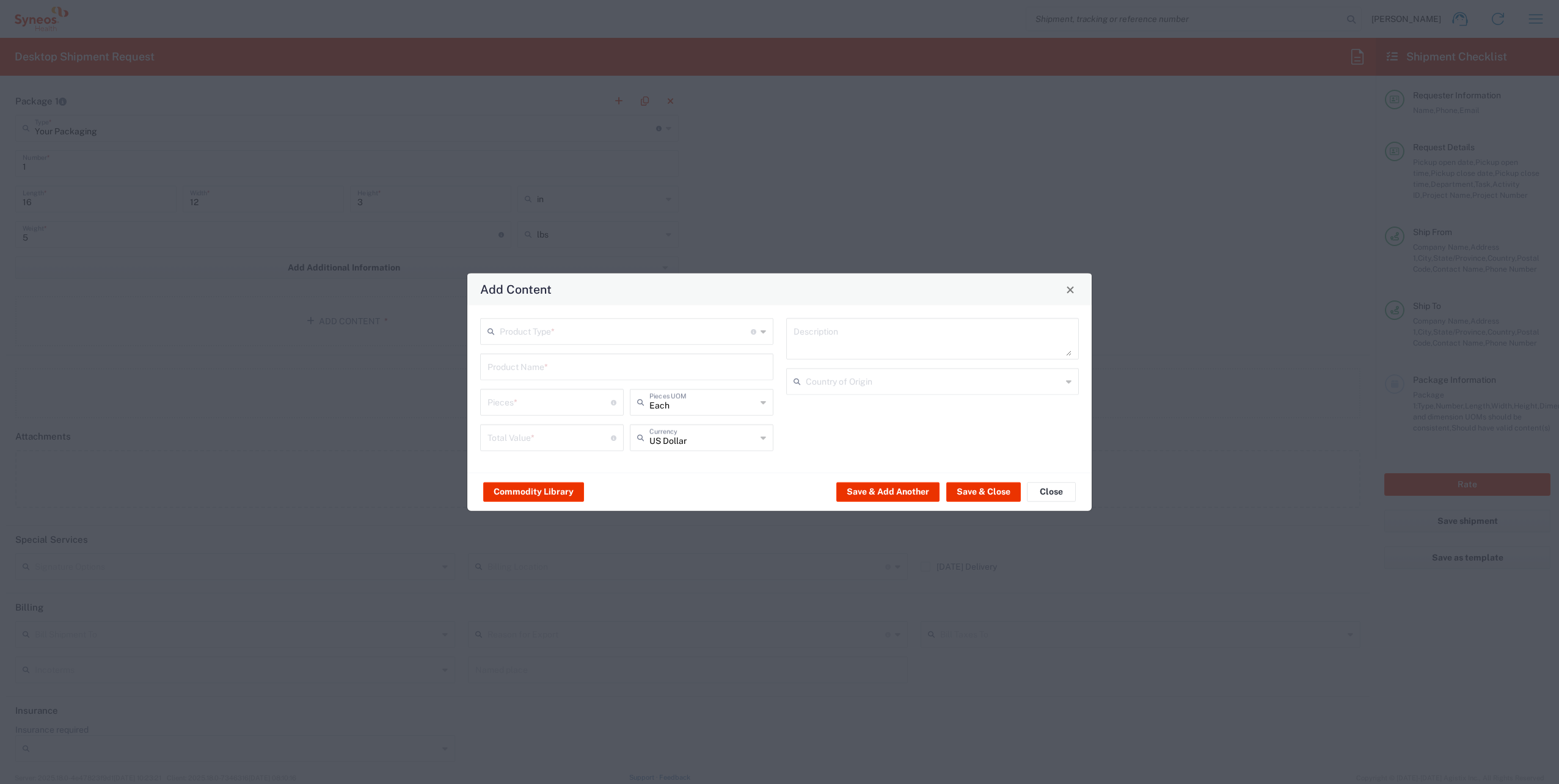
click at [599, 331] on input "text" at bounding box center [625, 330] width 251 height 21
click at [553, 376] on span "General Commodity" at bounding box center [626, 378] width 291 height 19
type input "General Commodity"
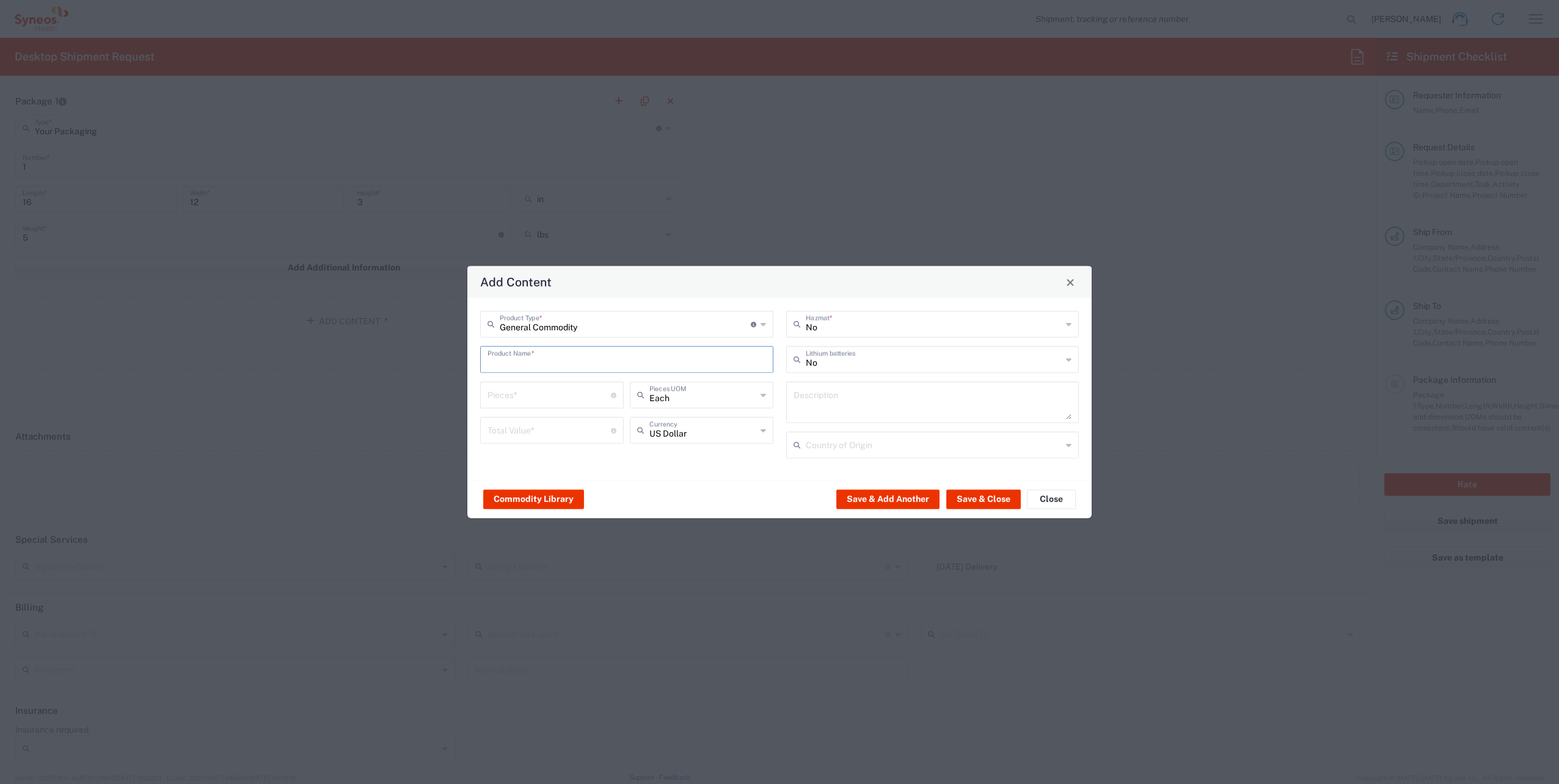
click at [542, 365] on input "text" at bounding box center [627, 358] width 279 height 21
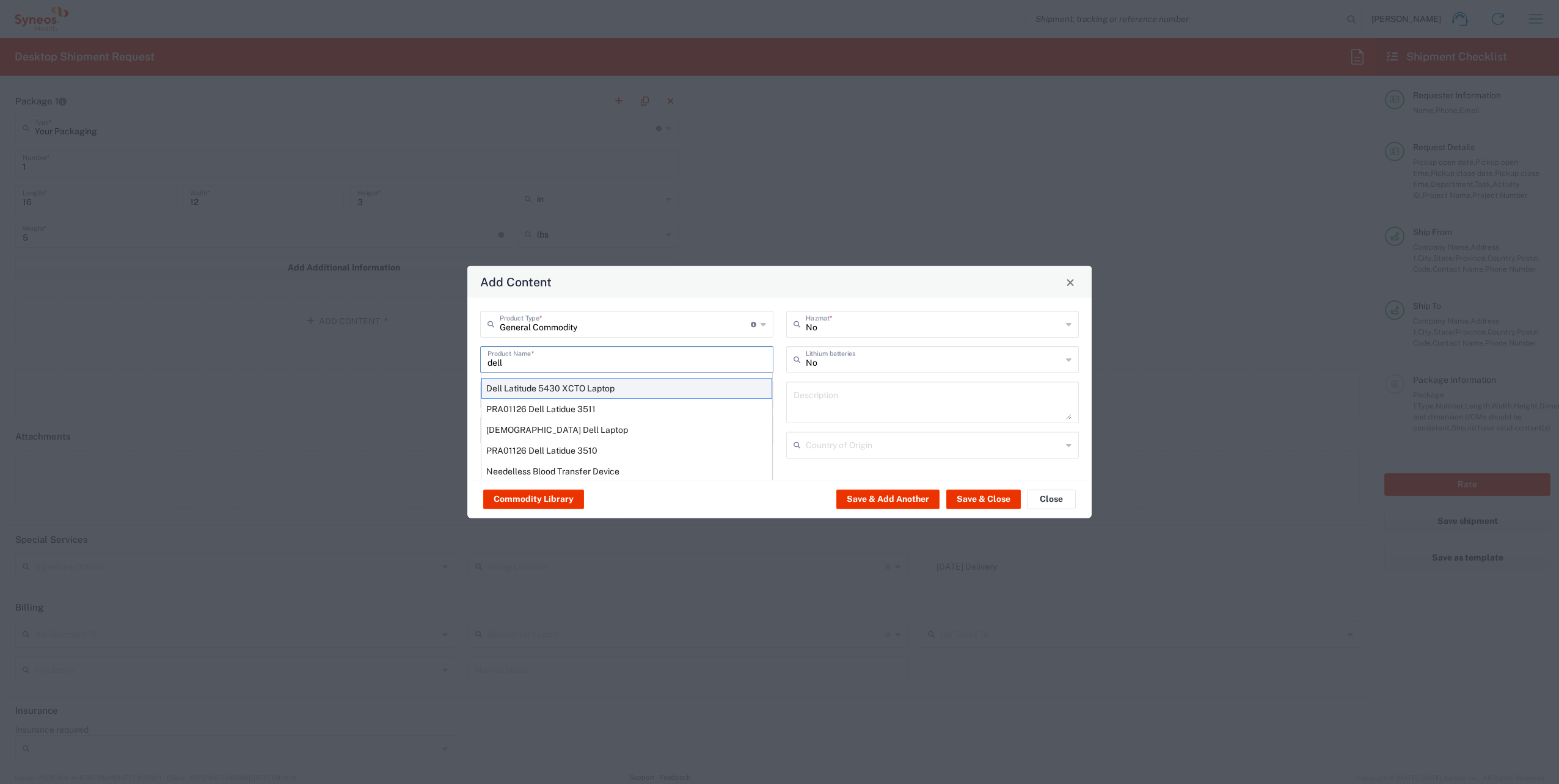
click at [544, 389] on div "Dell Latitude 5430 XCTO Laptop" at bounding box center [626, 388] width 291 height 21
type input "Dell Latitude 5430 XCTO Laptop"
type input "1"
type textarea "BaseIntel Core i7-1265U vProÂ® Processor - 14" 16 GB RAM - 512 GB SSD"
type input "[GEOGRAPHIC_DATA]"
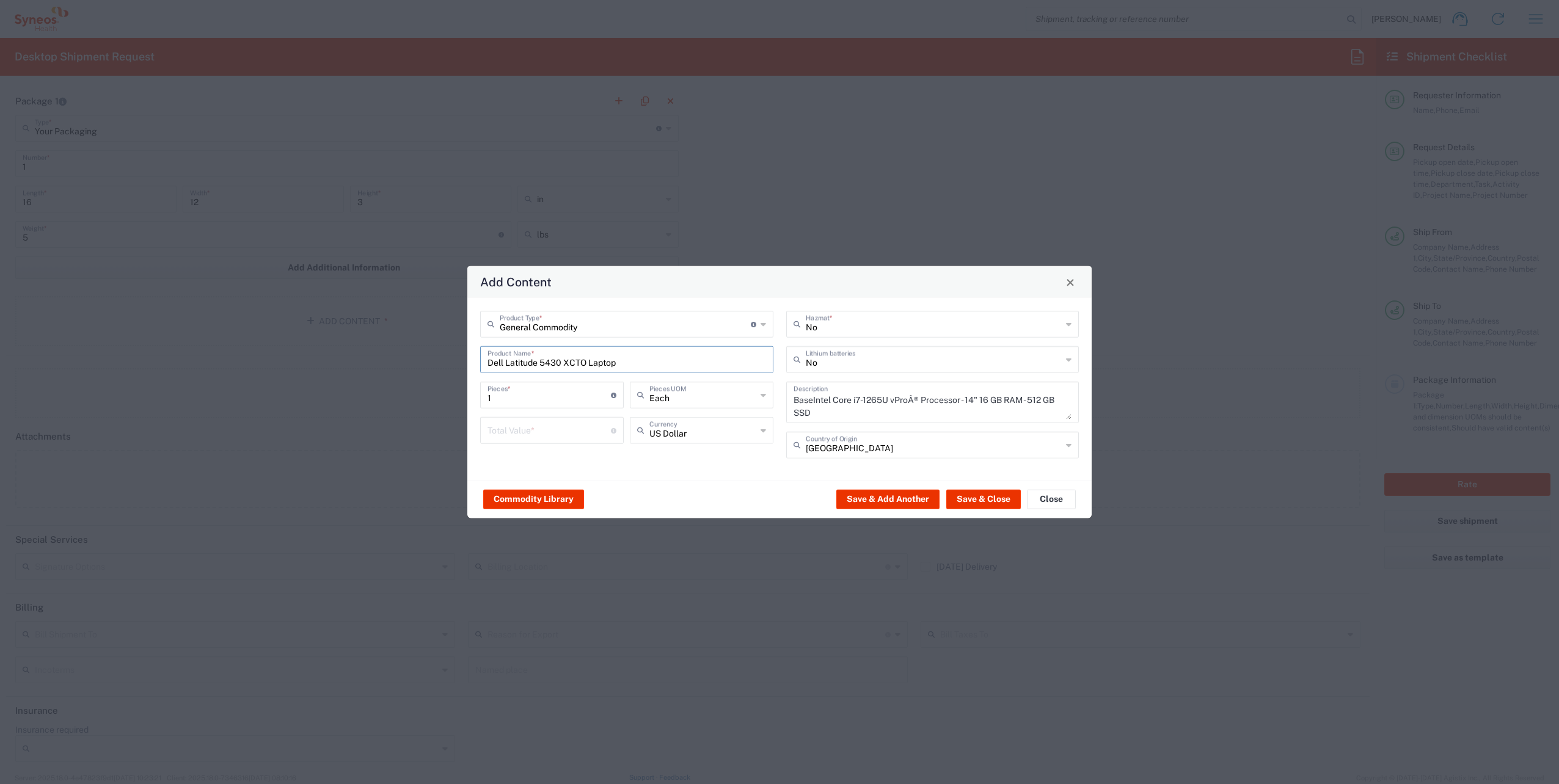
click at [546, 431] on input "number" at bounding box center [549, 429] width 123 height 21
type input "1000"
click at [925, 364] on input "text" at bounding box center [934, 358] width 257 height 21
click at [837, 407] on span "Yes" at bounding box center [933, 406] width 291 height 19
type input "Yes"
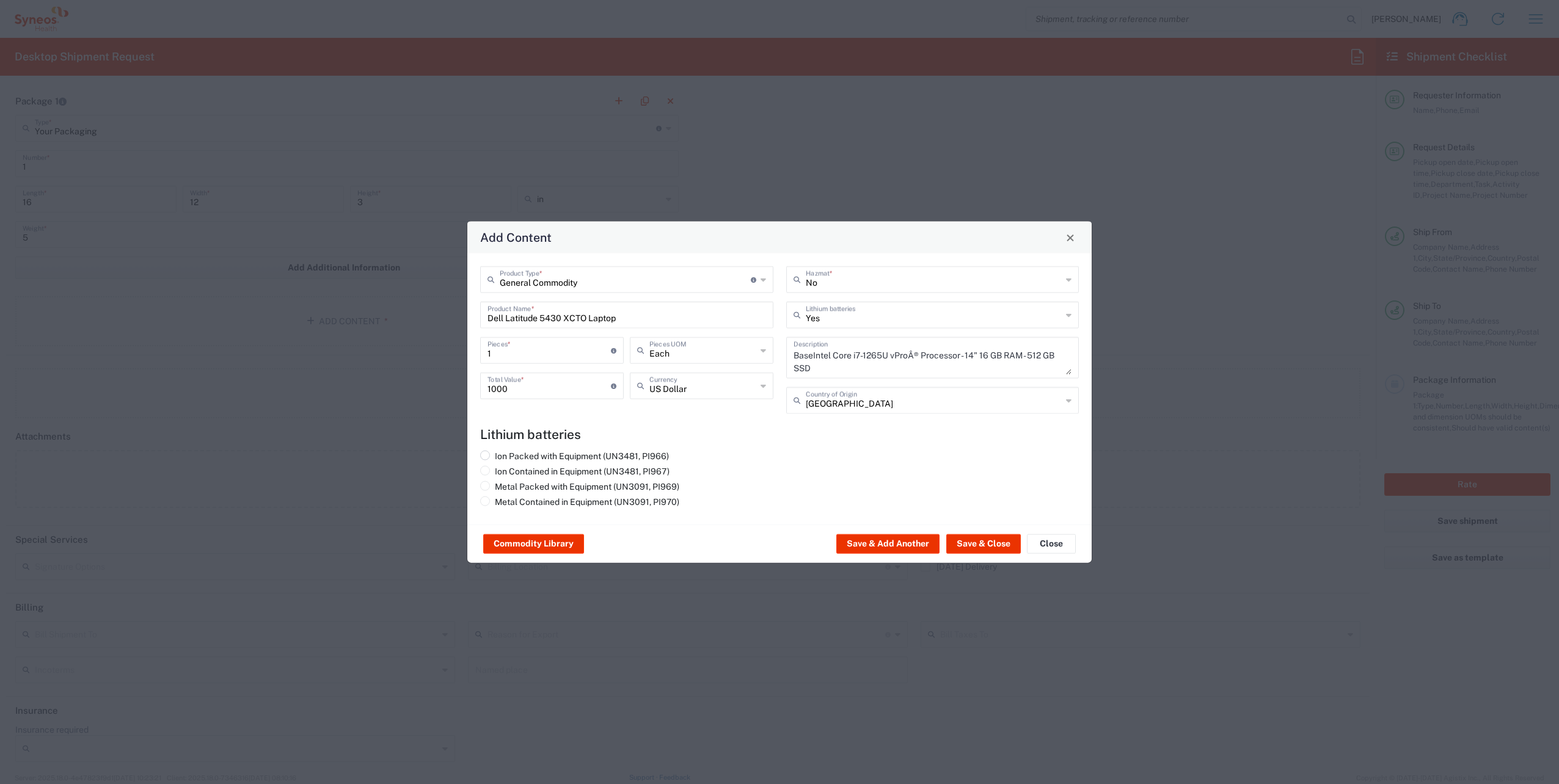
click at [535, 456] on label "Ion Packed with Equipment (UN3481, PI966)" at bounding box center [574, 456] width 189 height 11
click at [503, 456] on input "Ion Packed with Equipment (UN3481, PI966)" at bounding box center [499, 455] width 8 height 8
radio input "true"
click at [978, 538] on button "Save & Close" at bounding box center [984, 544] width 75 height 19
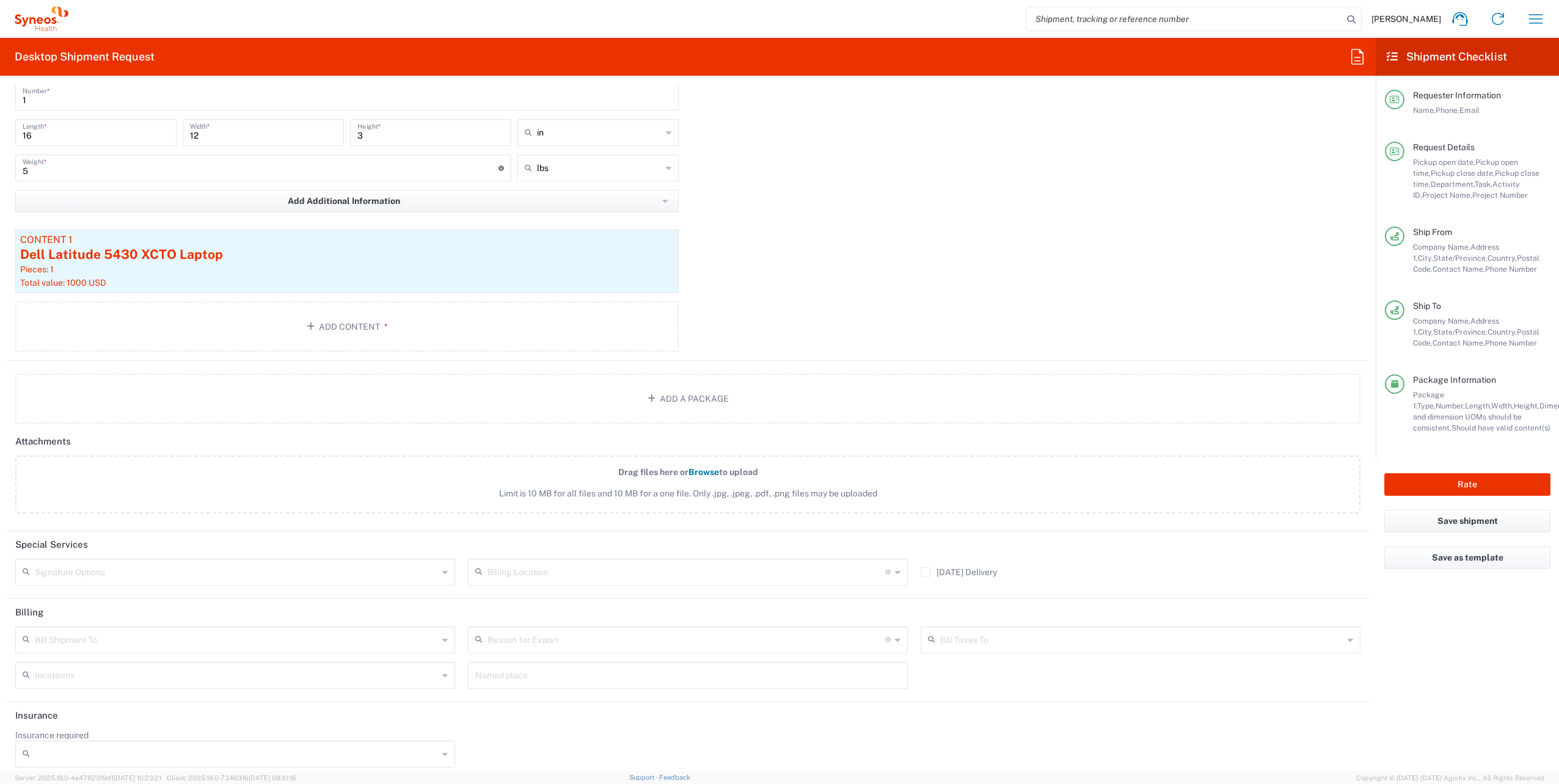
scroll to position [1277, 0]
click at [80, 560] on input "text" at bounding box center [236, 565] width 403 height 21
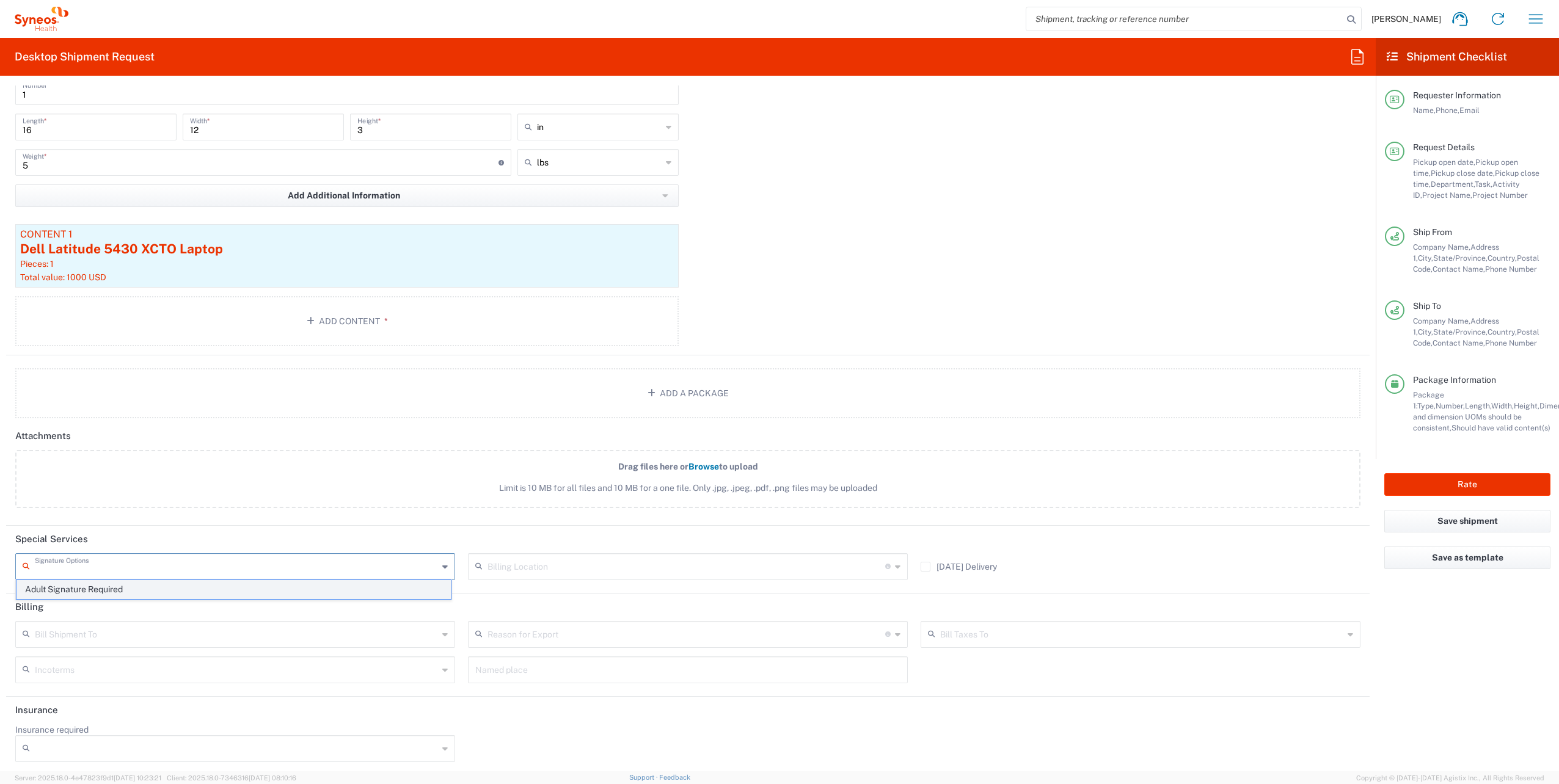
click at [75, 589] on span "Adult Signature Required" at bounding box center [233, 589] width 434 height 19
type input "Adult Signature Required"
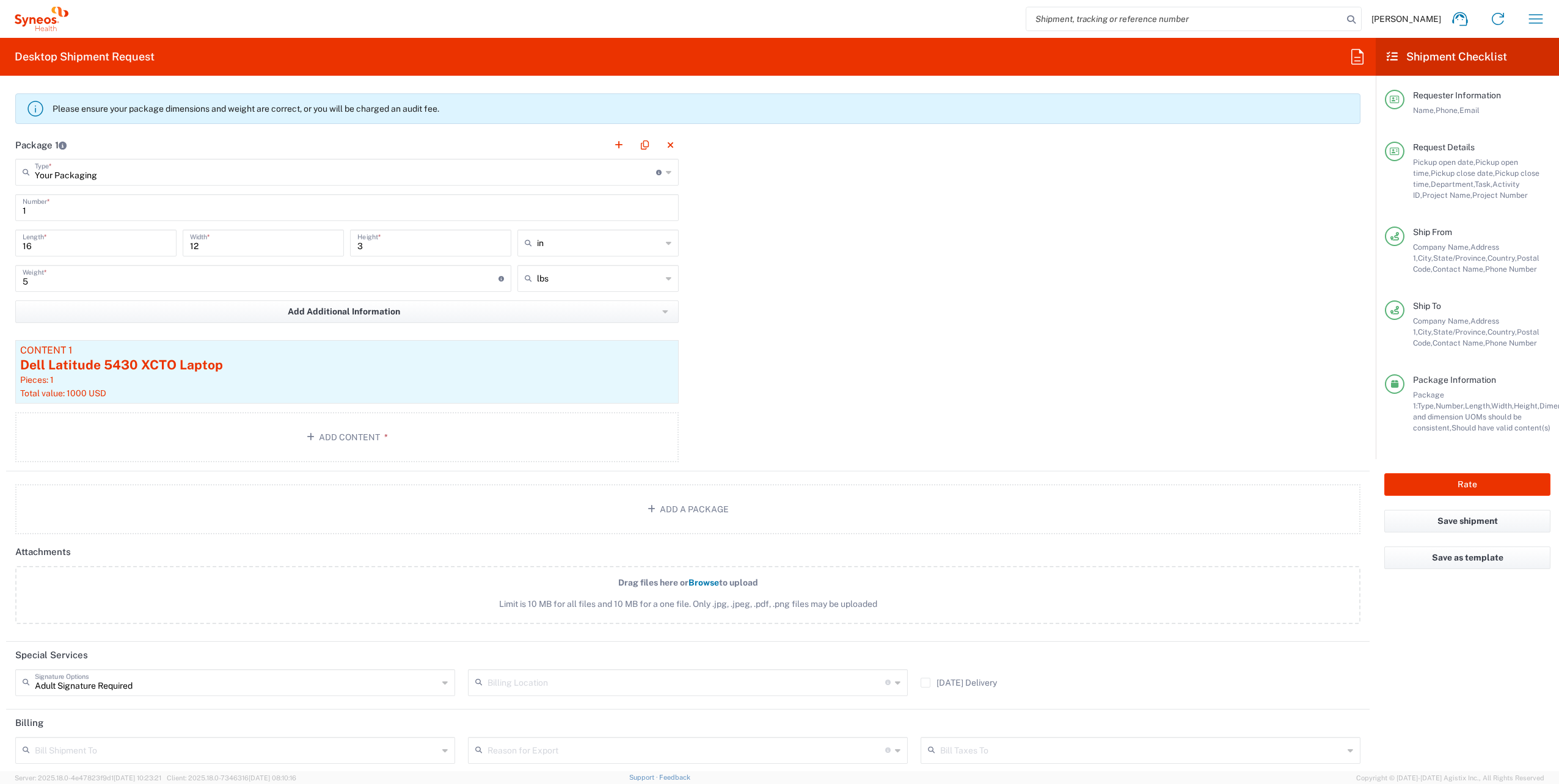
scroll to position [1215, 0]
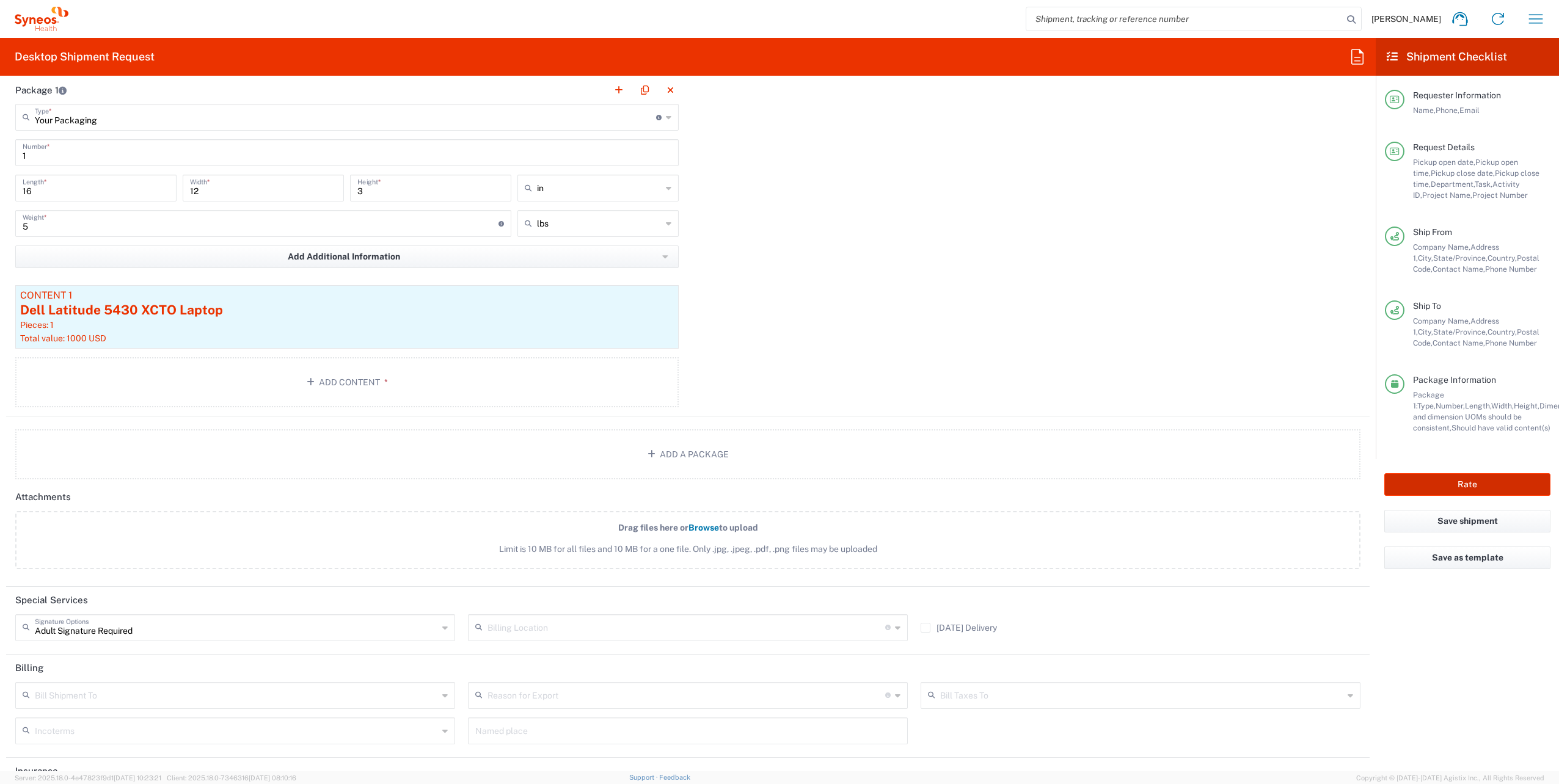
click at [1453, 487] on button "Rate" at bounding box center [1467, 484] width 166 height 23
type input "4510 DEPARTMENTAL EXPENSE"
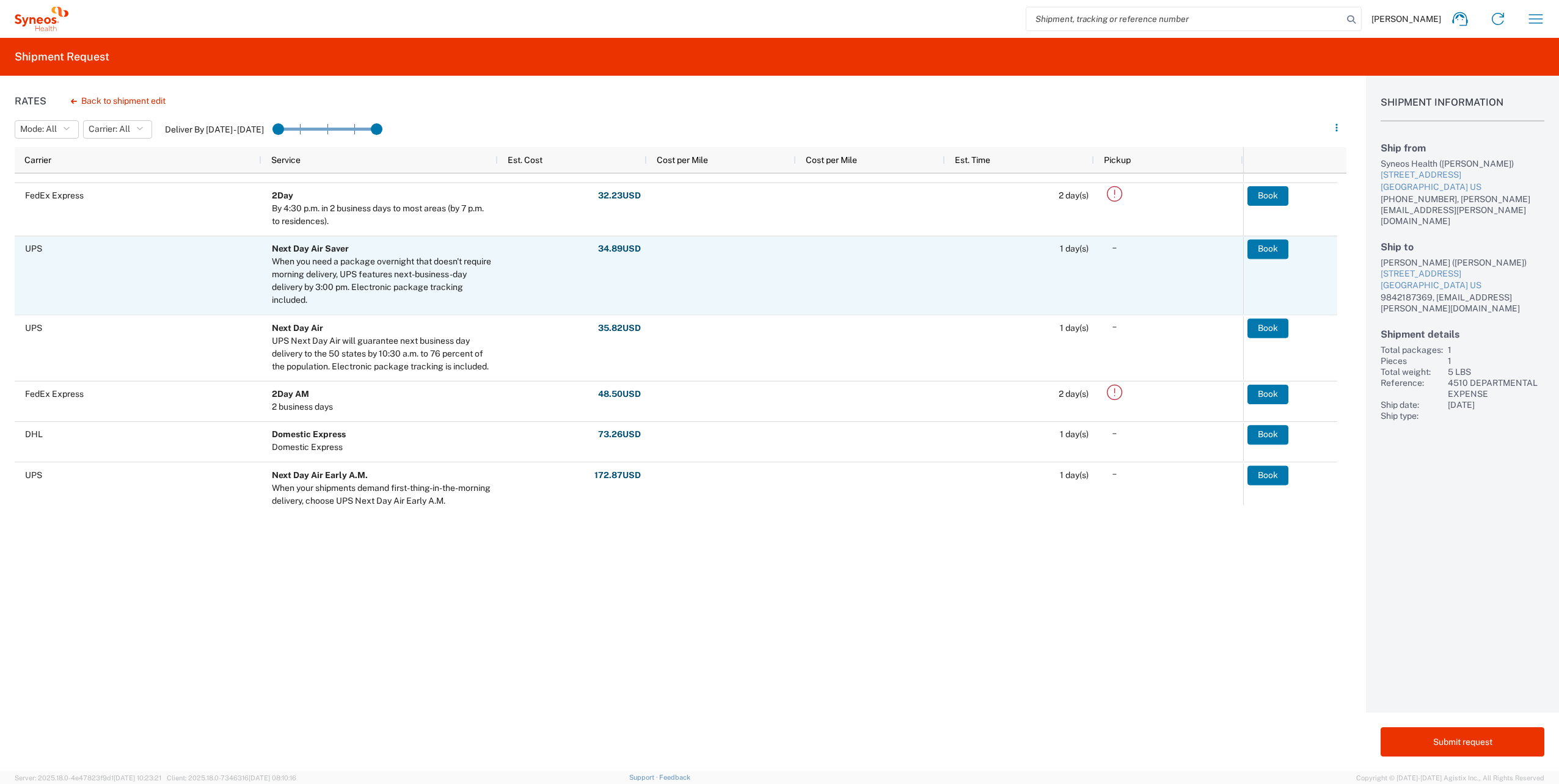
scroll to position [366, 0]
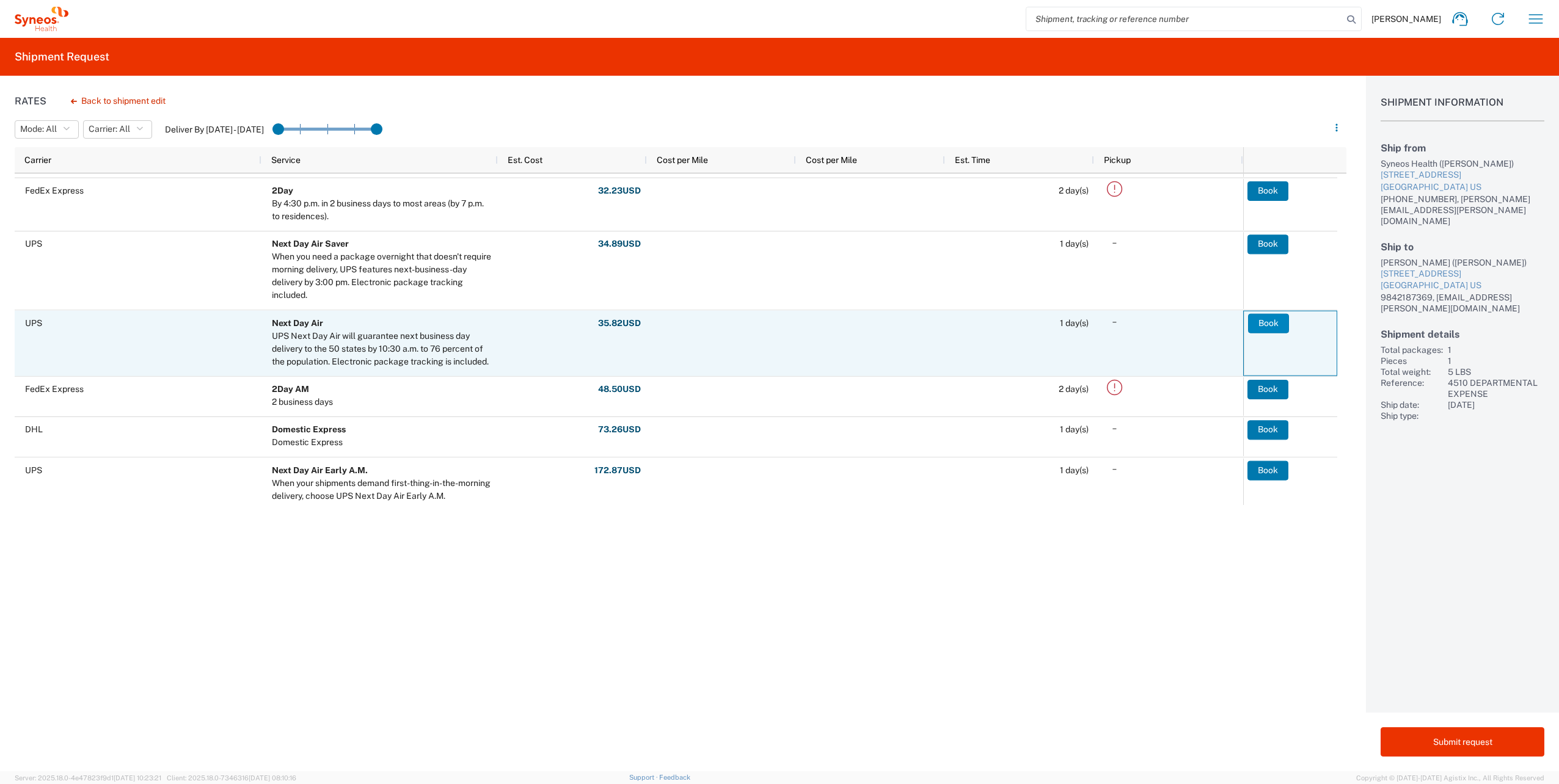
click at [1275, 325] on button "Book" at bounding box center [1268, 323] width 41 height 19
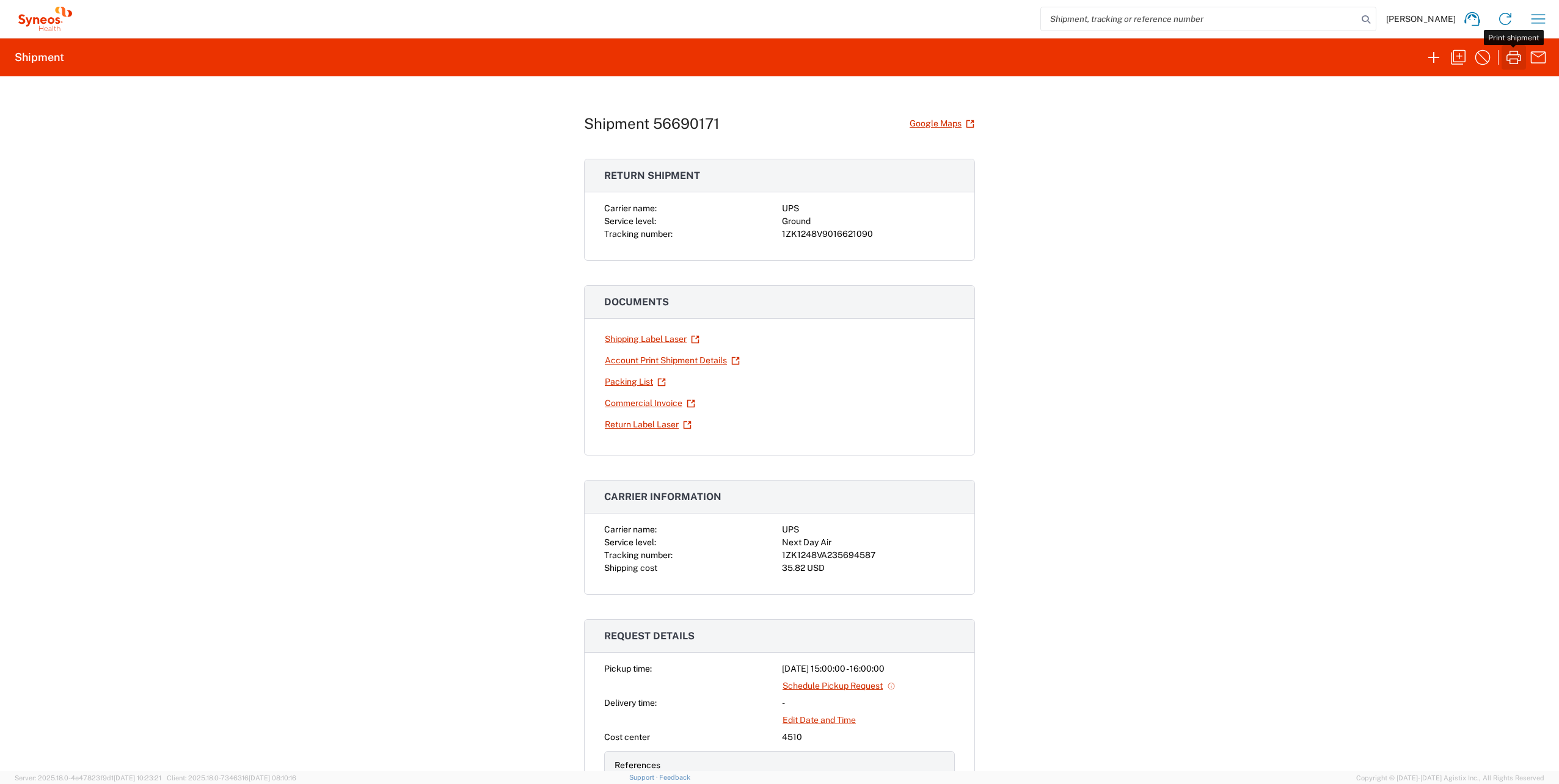
click at [1512, 54] on icon "button" at bounding box center [1514, 57] width 15 height 14
click at [643, 424] on link "Return Label Laser" at bounding box center [648, 424] width 88 height 21
click at [1541, 18] on icon "button" at bounding box center [1538, 19] width 19 height 19
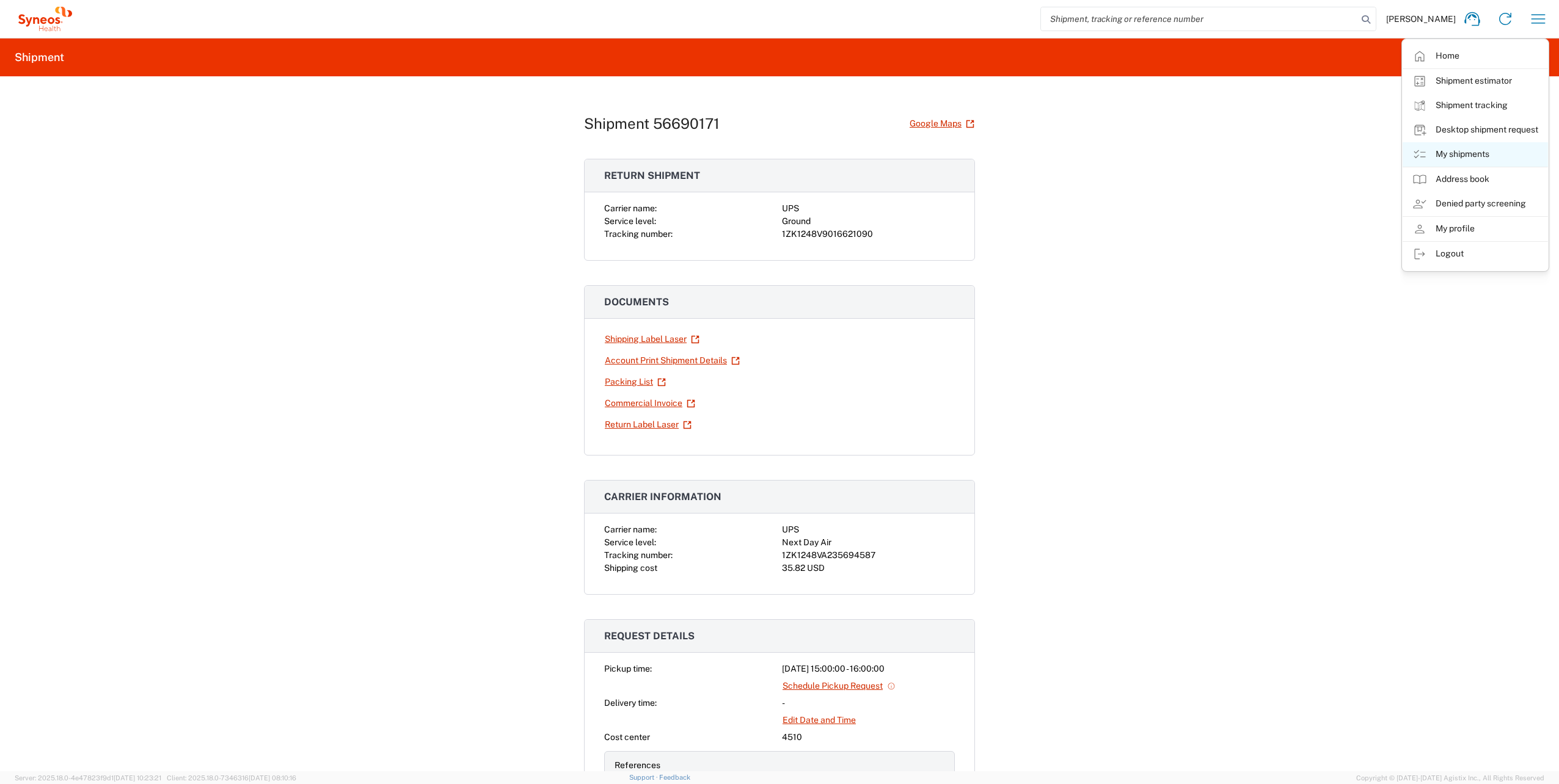
click at [1455, 153] on link "My shipments" at bounding box center [1475, 155] width 145 height 24
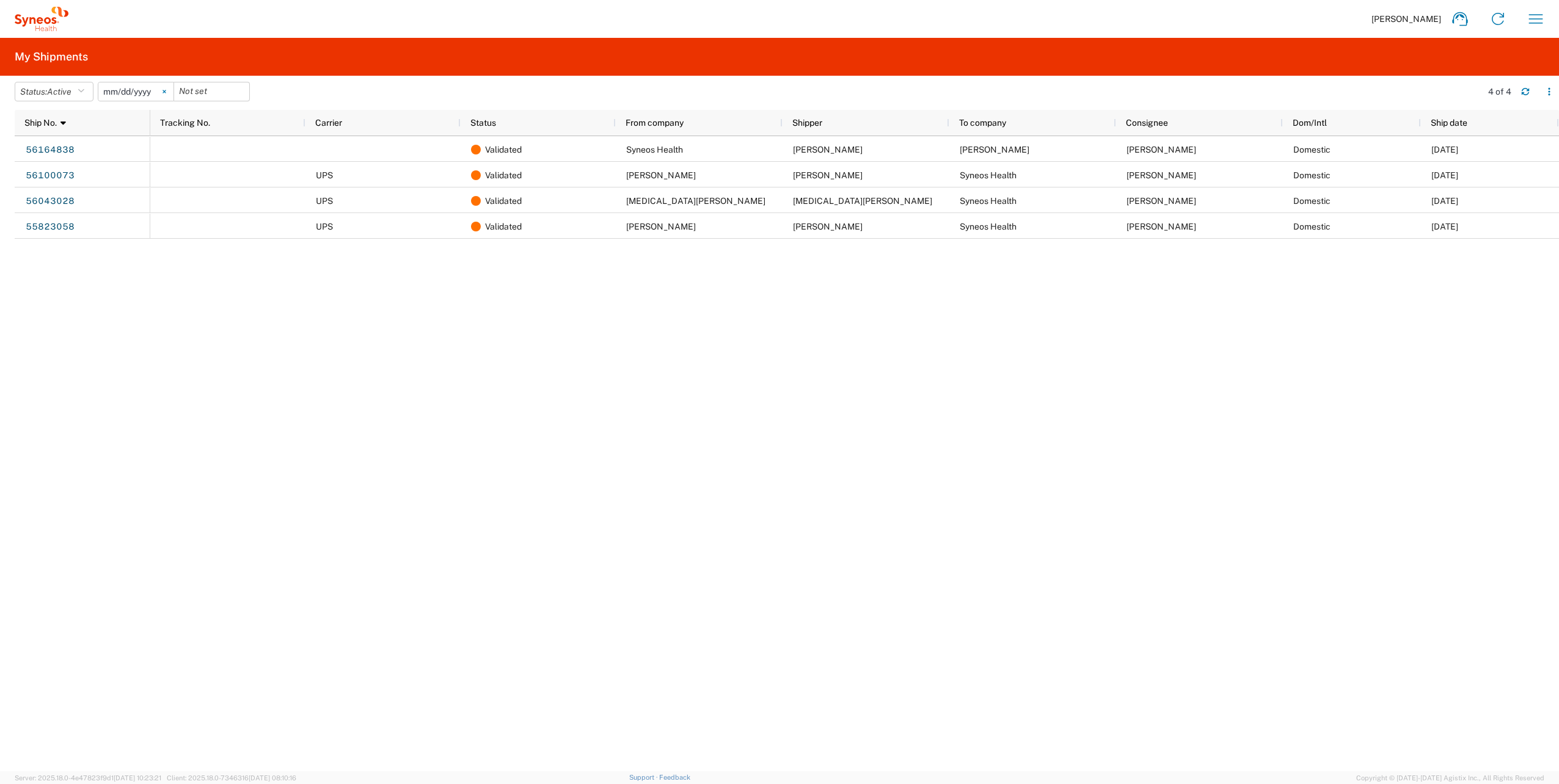
click at [166, 90] on icon at bounding box center [164, 92] width 4 height 4
click at [88, 90] on button "Status: Active" at bounding box center [54, 92] width 79 height 19
click at [54, 154] on span "All" at bounding box center [86, 155] width 143 height 19
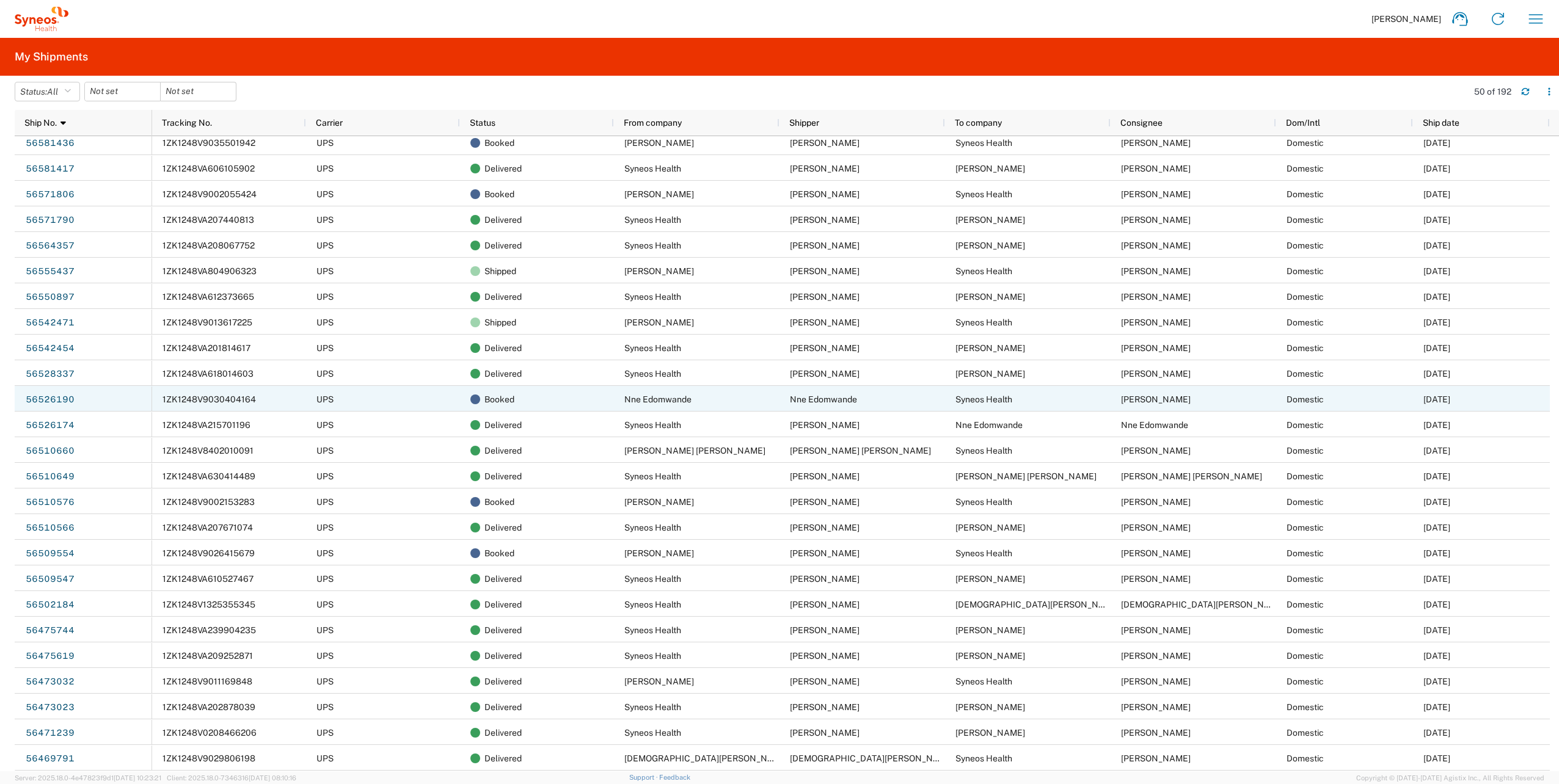
scroll to position [122, 0]
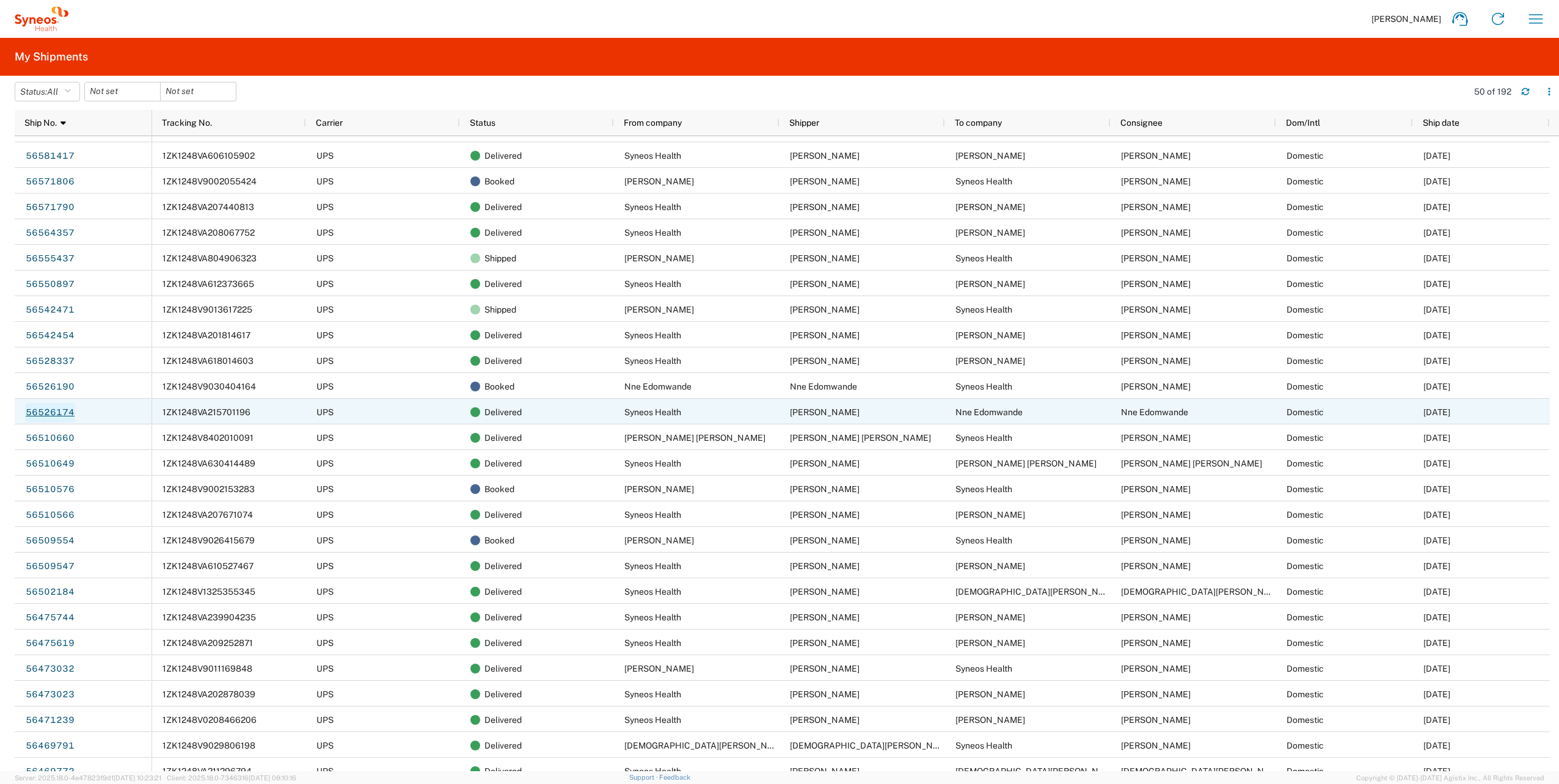
click at [59, 407] on link "56526174" at bounding box center [50, 413] width 50 height 19
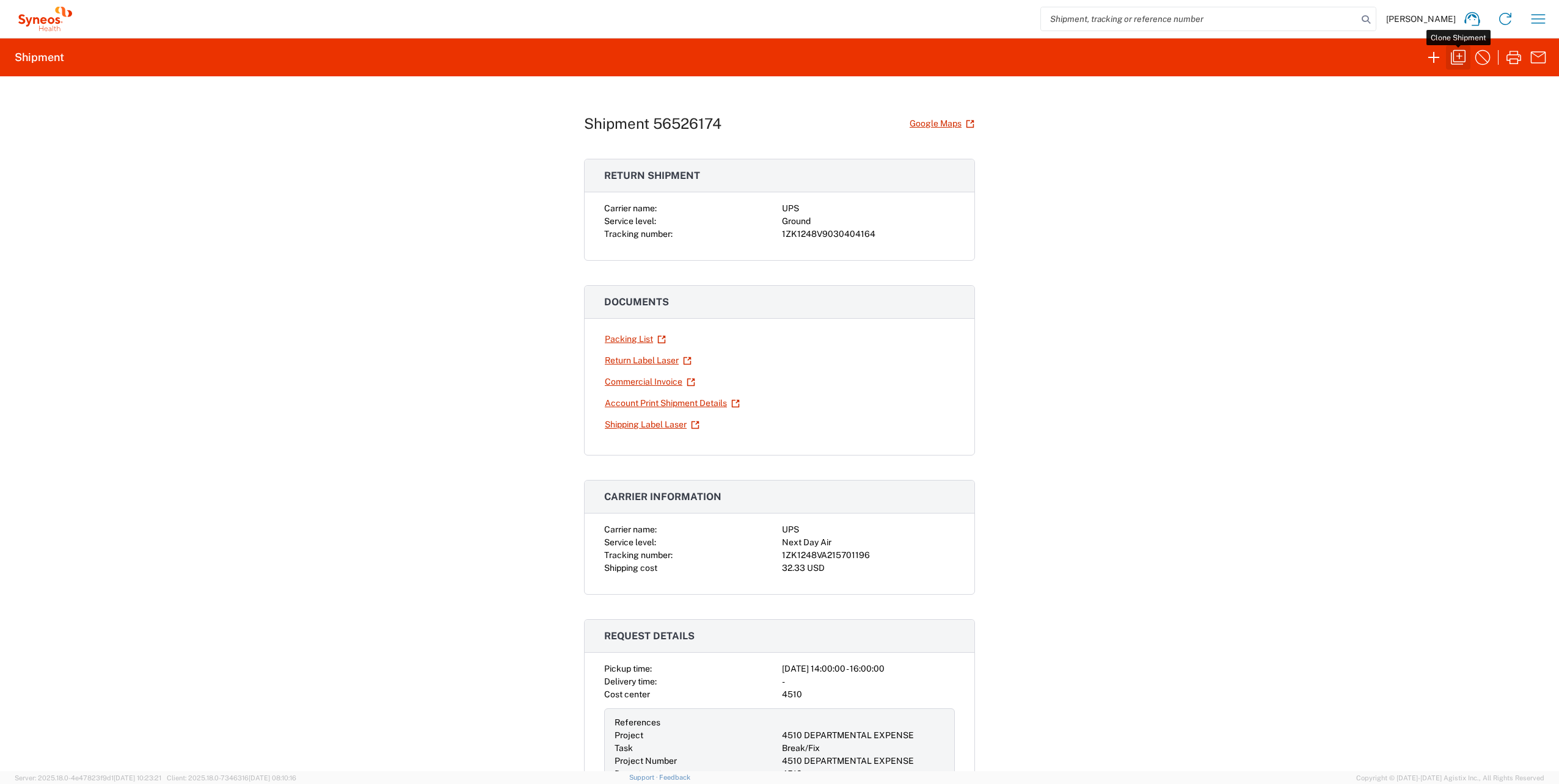
click at [1460, 59] on icon "button" at bounding box center [1458, 57] width 19 height 19
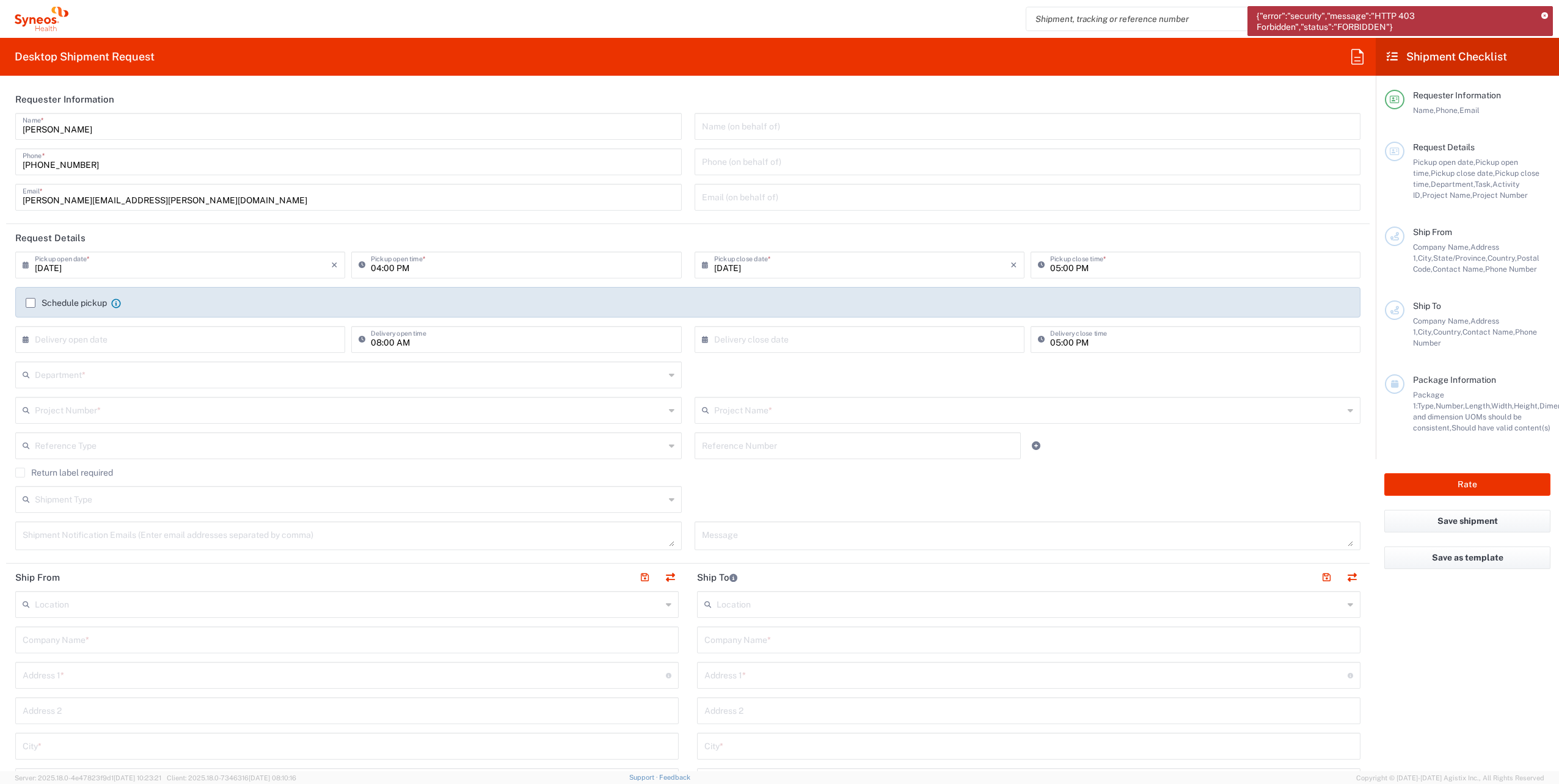
click at [1545, 15] on icon at bounding box center [1545, 16] width 6 height 6
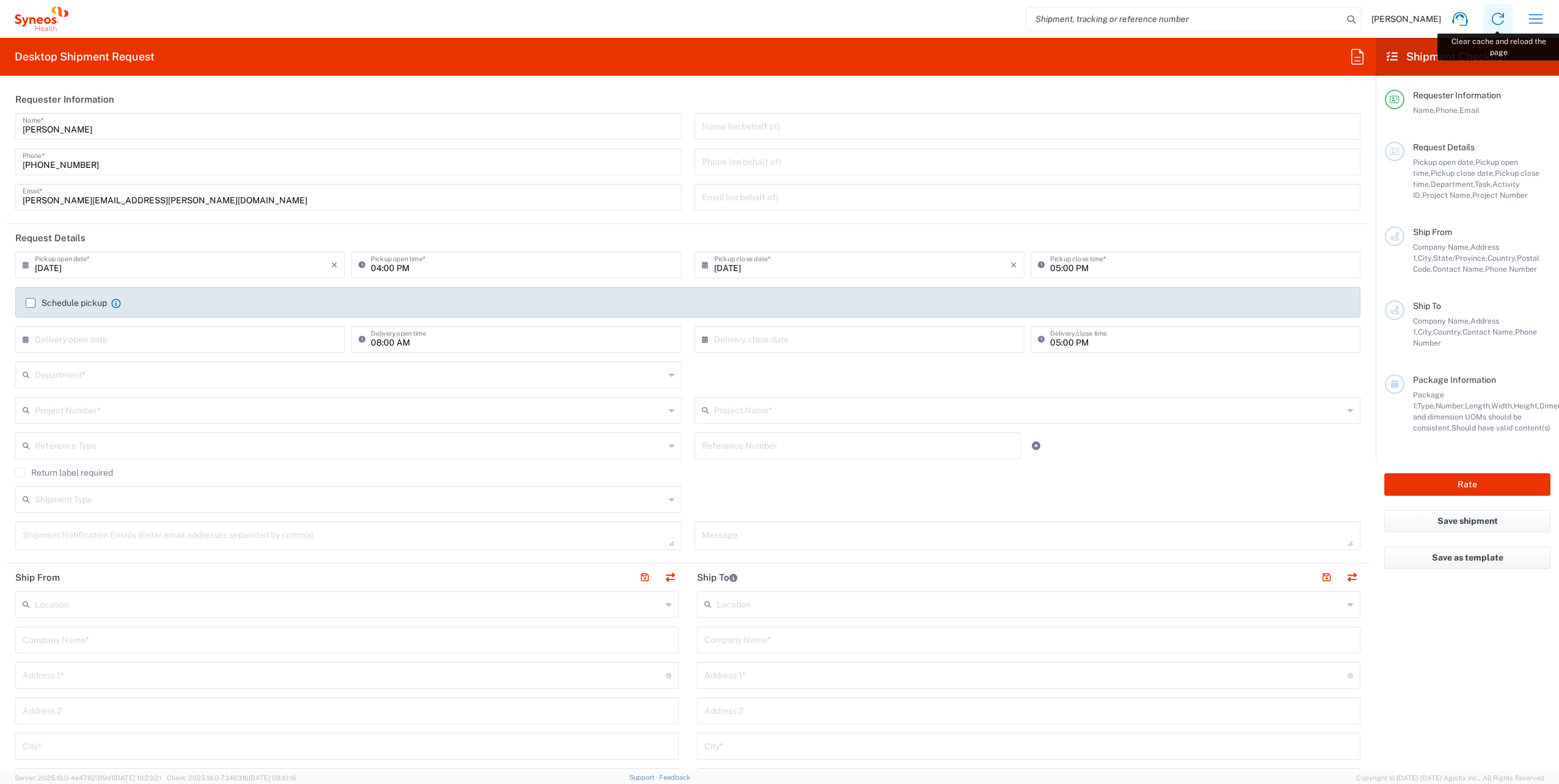
click at [1498, 15] on icon at bounding box center [1498, 19] width 19 height 19
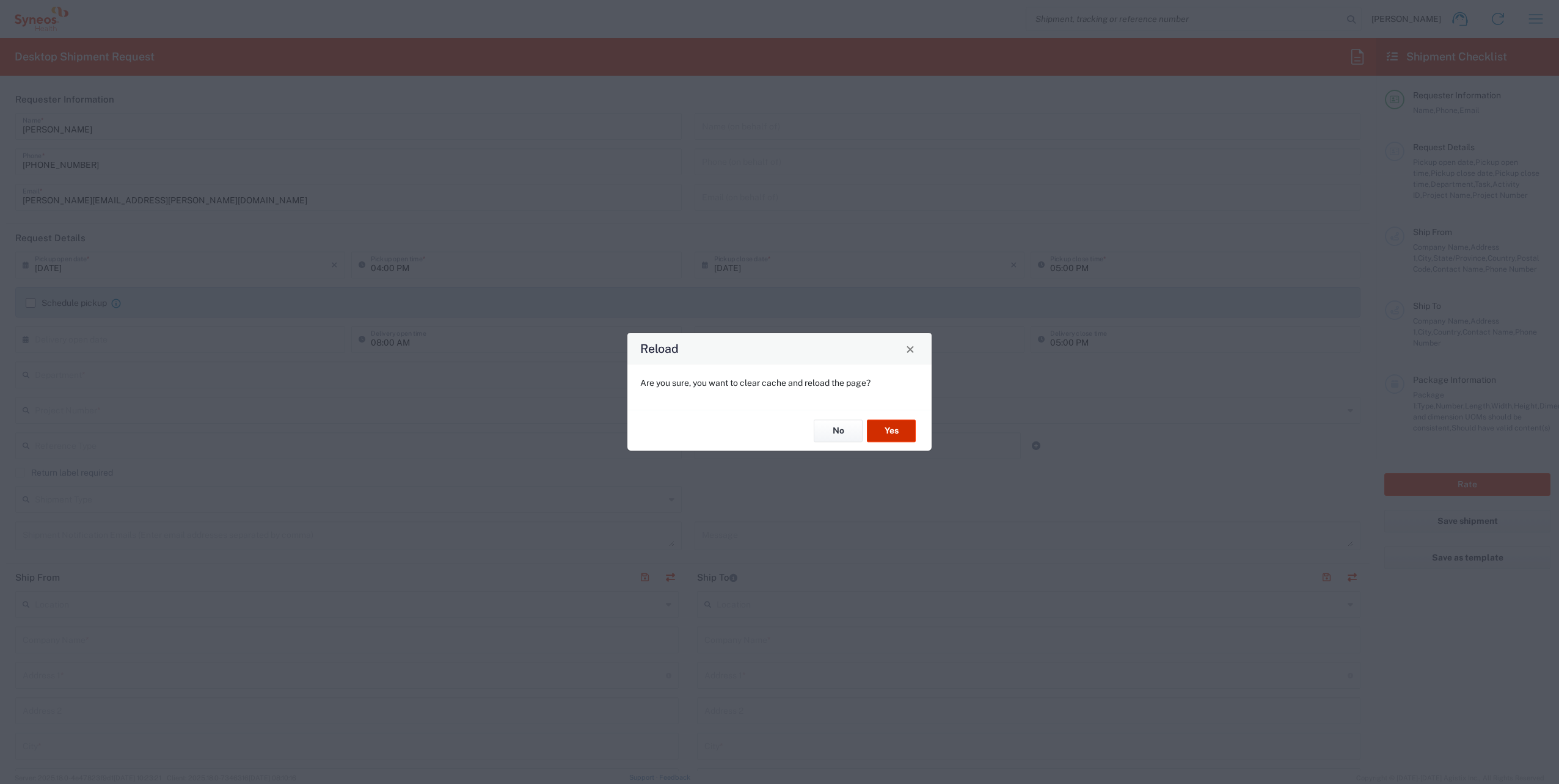
click at [893, 433] on button "Yes" at bounding box center [891, 431] width 49 height 23
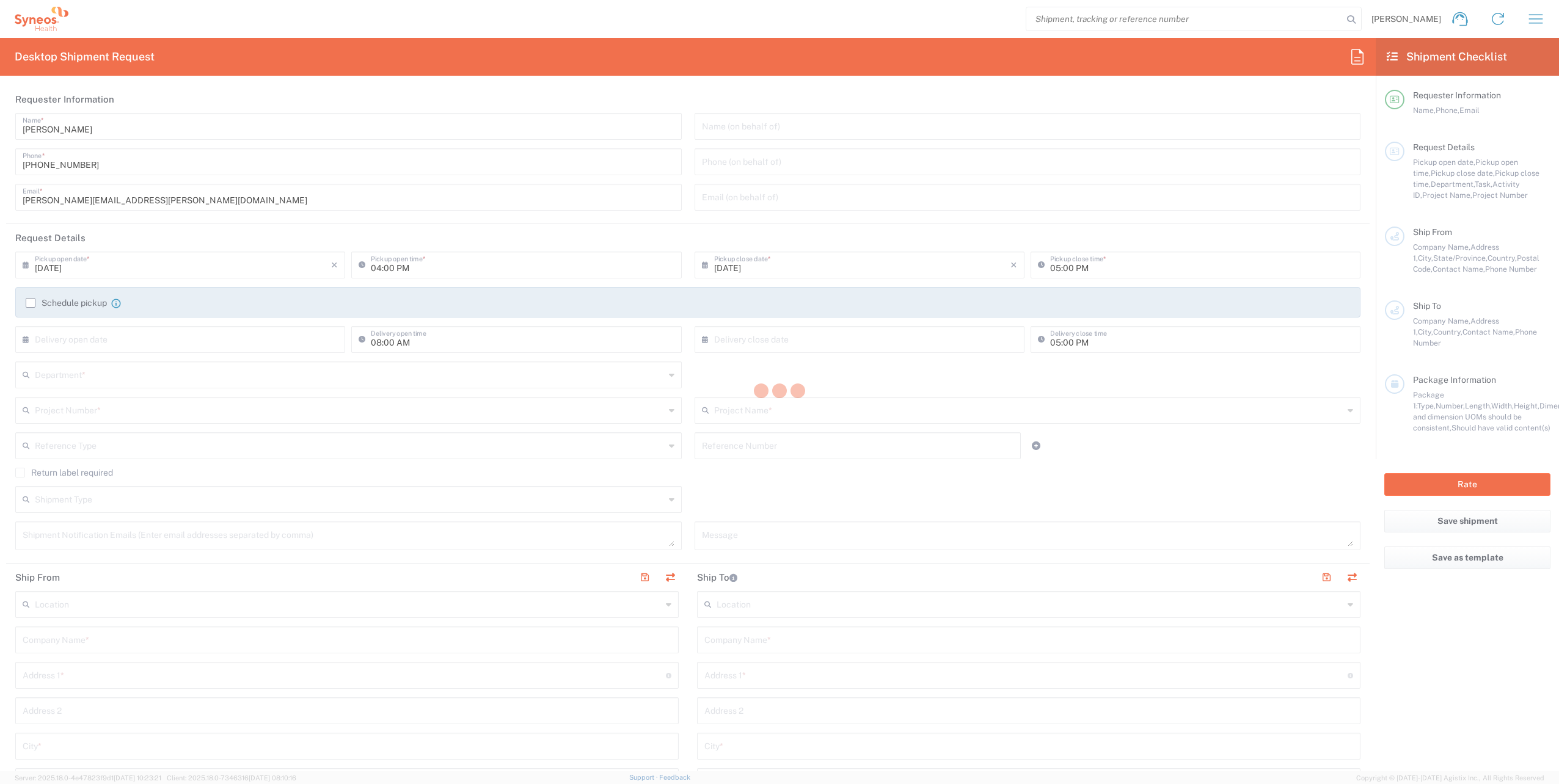
type input "Department"
type input "4510"
type input "Syneos Health, LLC-[GEOGRAPHIC_DATA] [GEOGRAPHIC_DATA] [GEOGRAPHIC_DATA]"
type input "Syneos Health"
type input "[STREET_ADDRESS]"
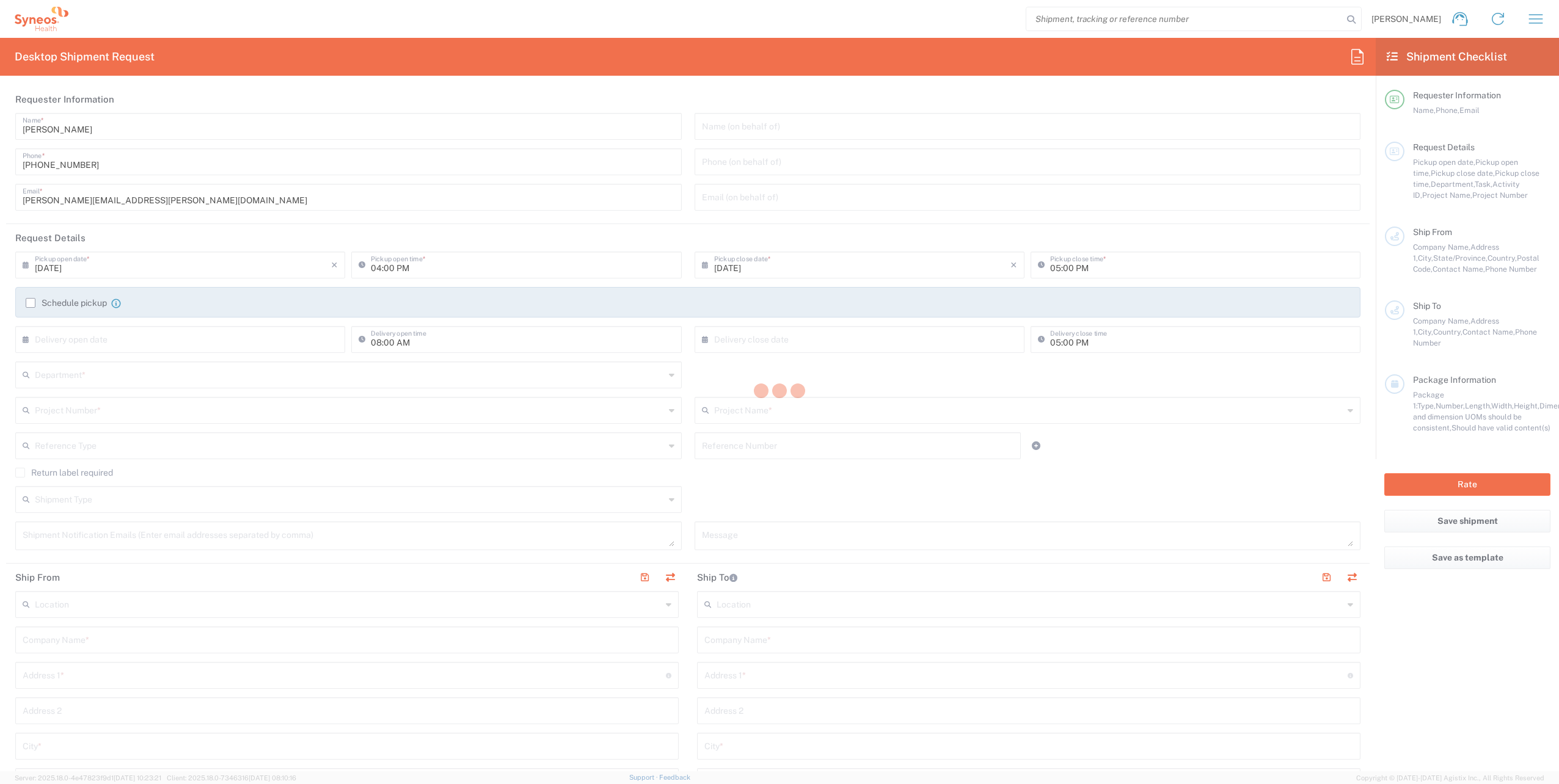
type input "3rd Floor"
type input "Bridgewater"
type input "[US_STATE]"
type input "08807-2861"
type input "[PERSON_NAME]"
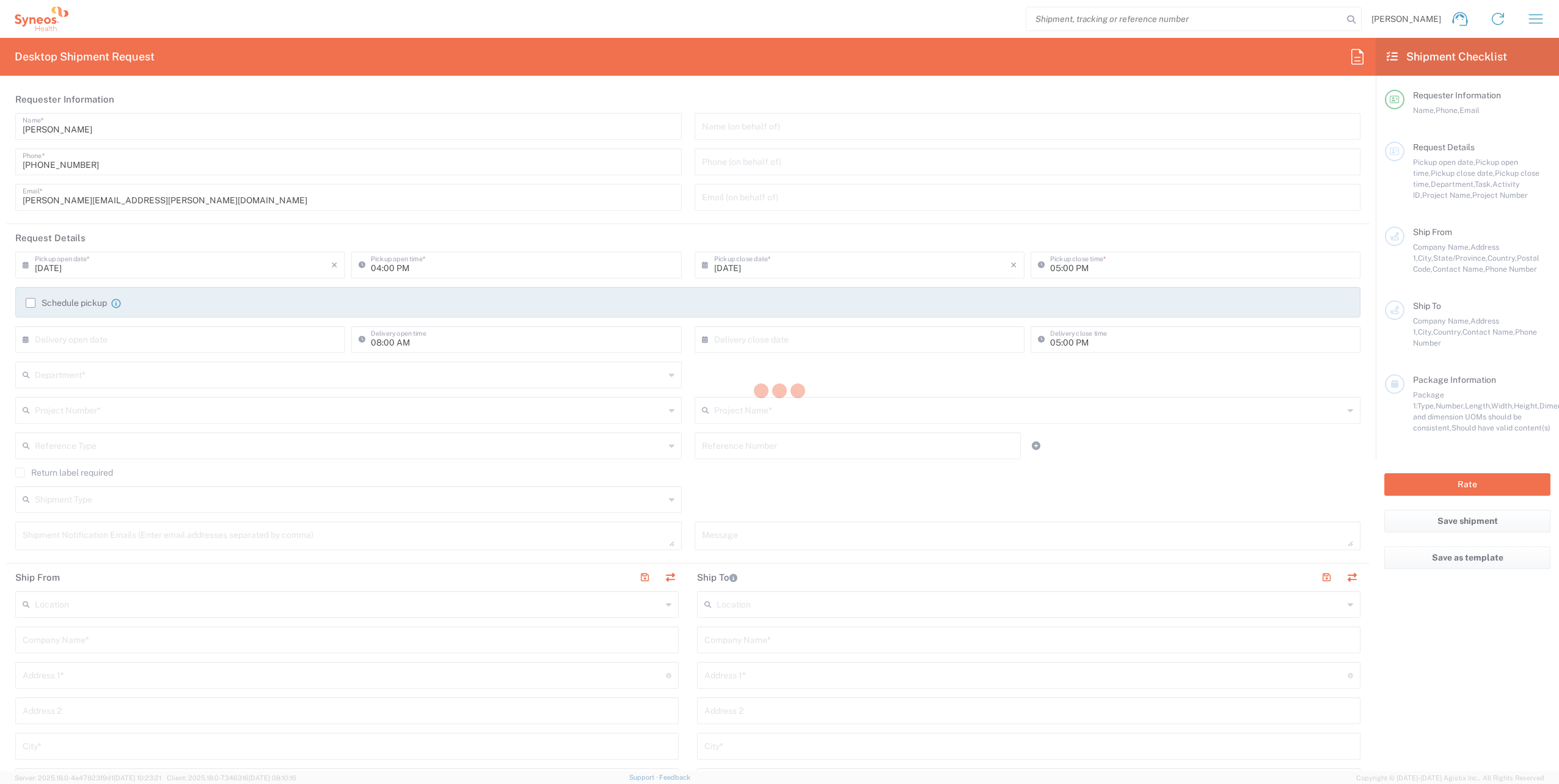
type input "[PHONE_NUMBER]"
type input "[PERSON_NAME][EMAIL_ADDRESS][PERSON_NAME][DOMAIN_NAME]"
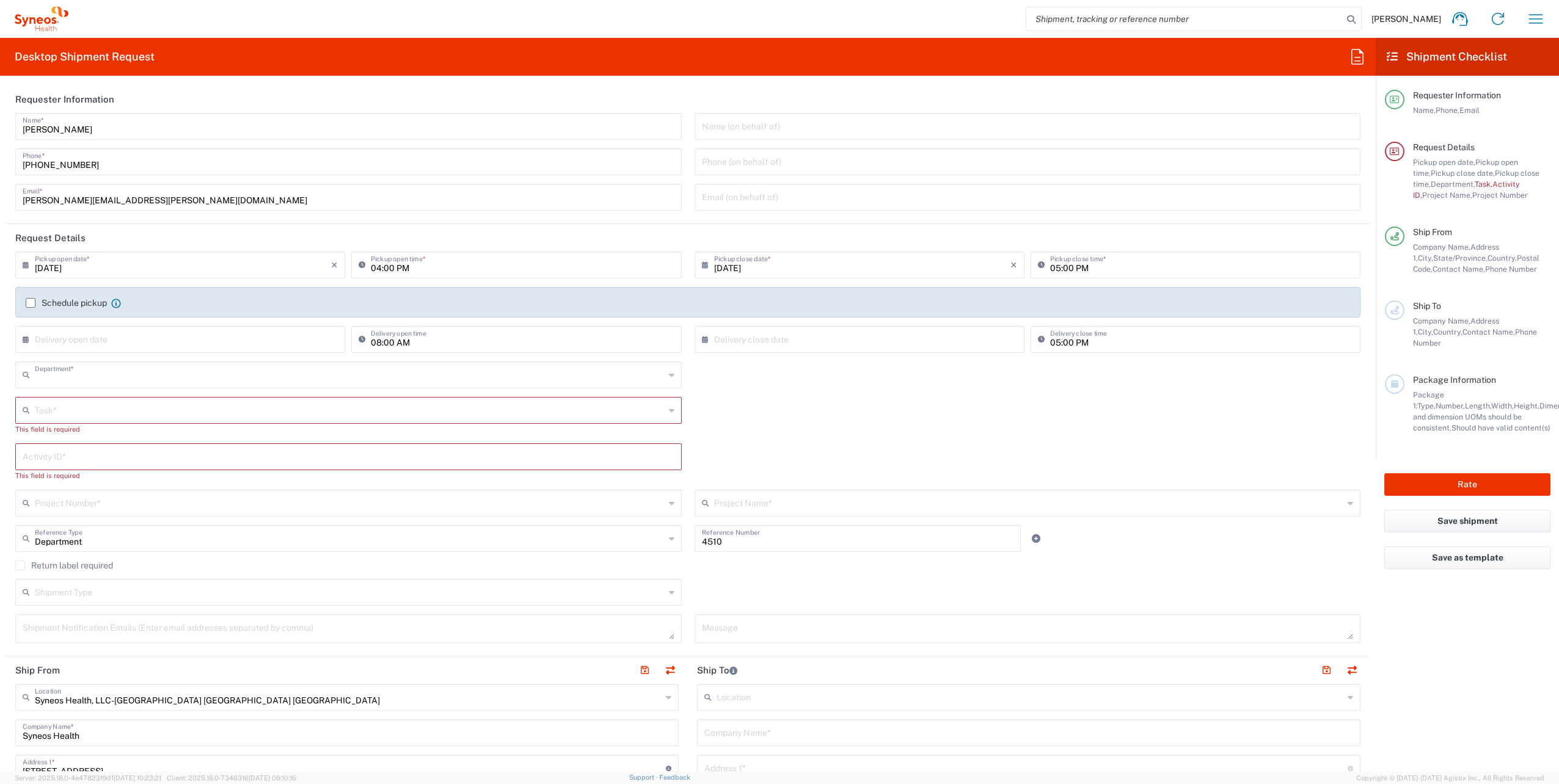
type input "4510"
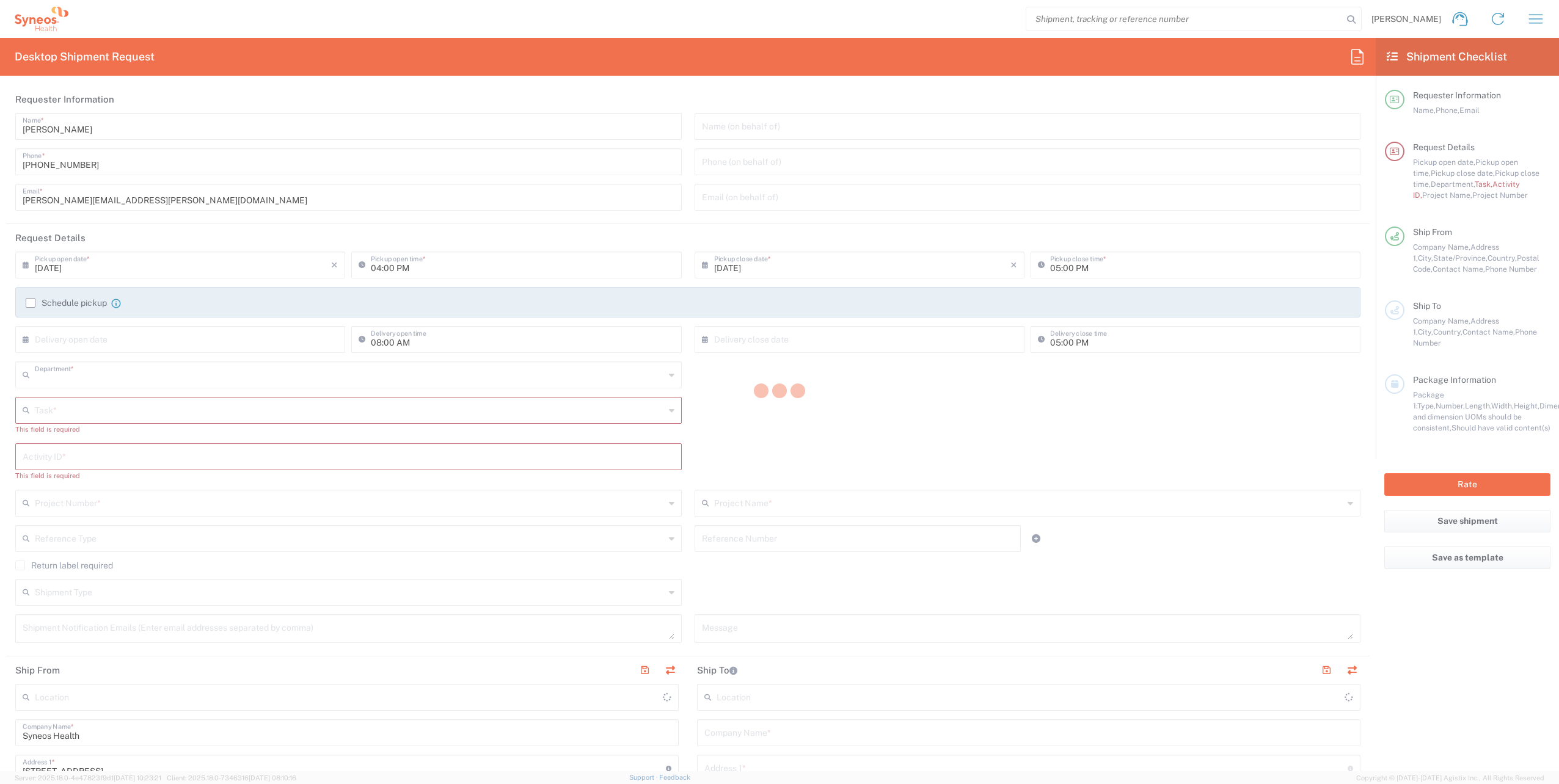
type input "4510"
type input "[US_STATE]"
type input "[GEOGRAPHIC_DATA]"
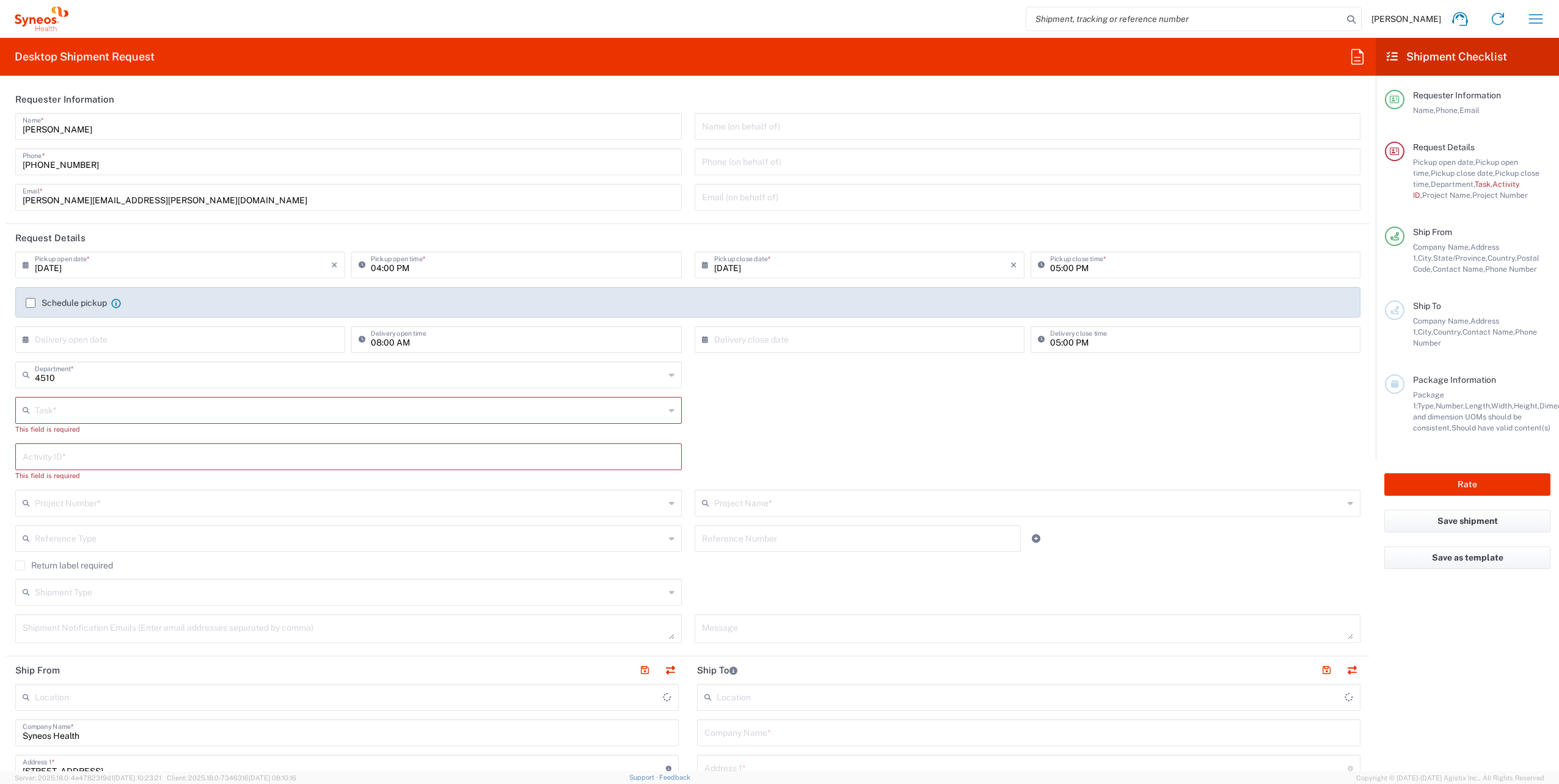
type input "Syneos Health, LLC-[GEOGRAPHIC_DATA] [GEOGRAPHIC_DATA] [GEOGRAPHIC_DATA]"
click at [1529, 21] on icon "button" at bounding box center [1536, 19] width 19 height 19
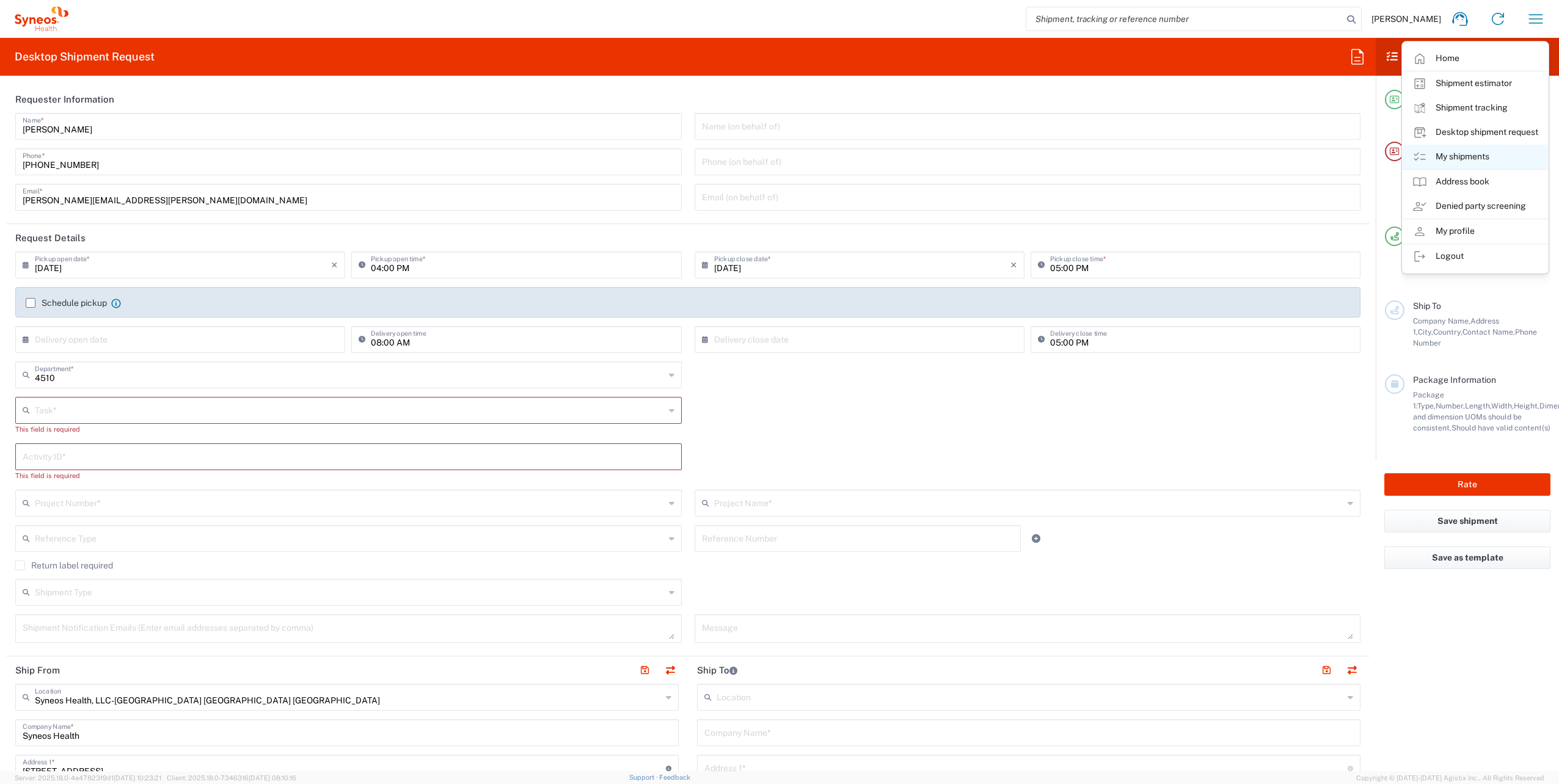
click at [1446, 160] on link "My shipments" at bounding box center [1475, 157] width 145 height 24
